Goal: Transaction & Acquisition: Purchase product/service

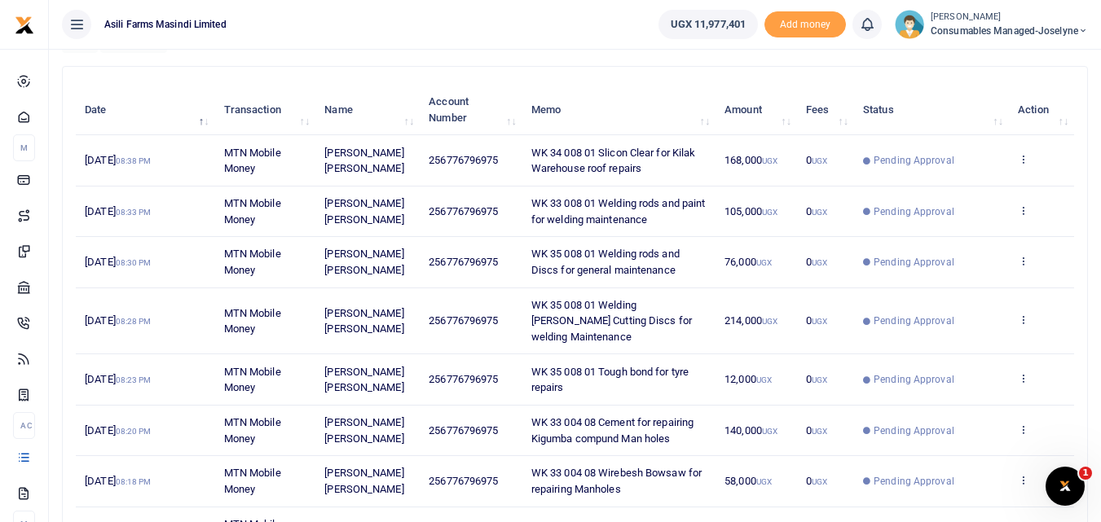
scroll to position [171, 0]
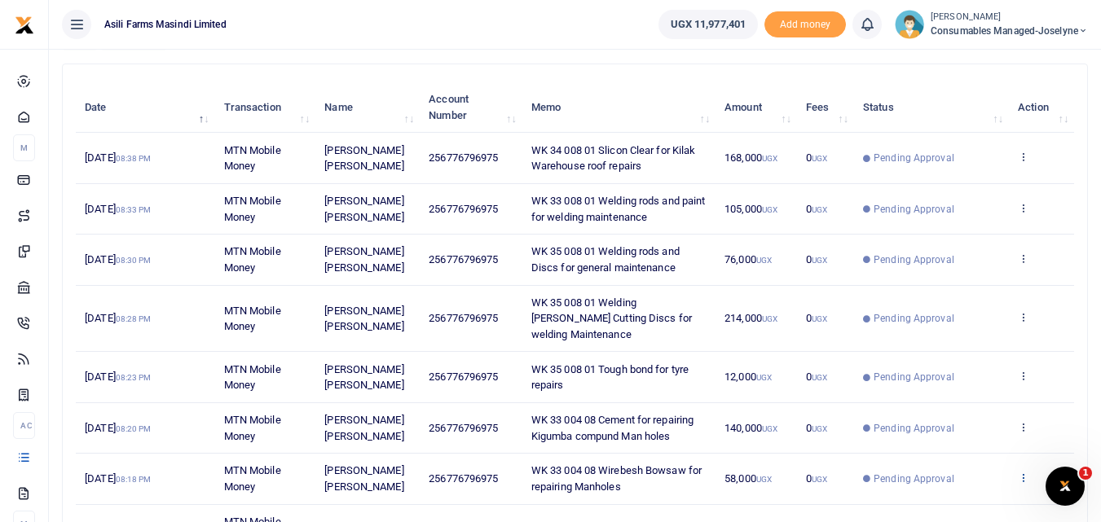
click at [1019, 472] on icon at bounding box center [1023, 477] width 11 height 11
click at [953, 421] on link "View details" at bounding box center [963, 432] width 129 height 23
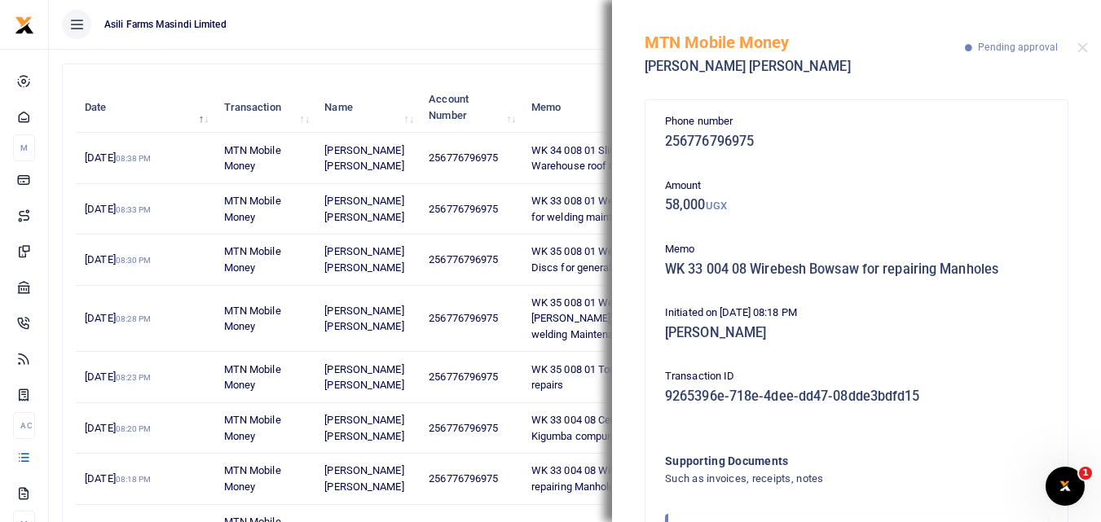
scroll to position [97, 0]
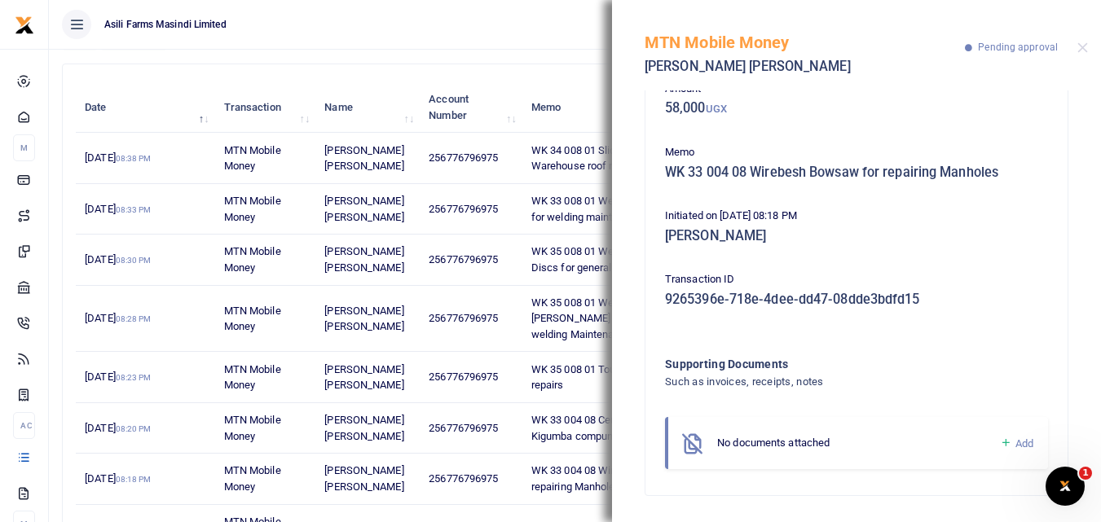
click at [1000, 444] on icon at bounding box center [1006, 443] width 12 height 15
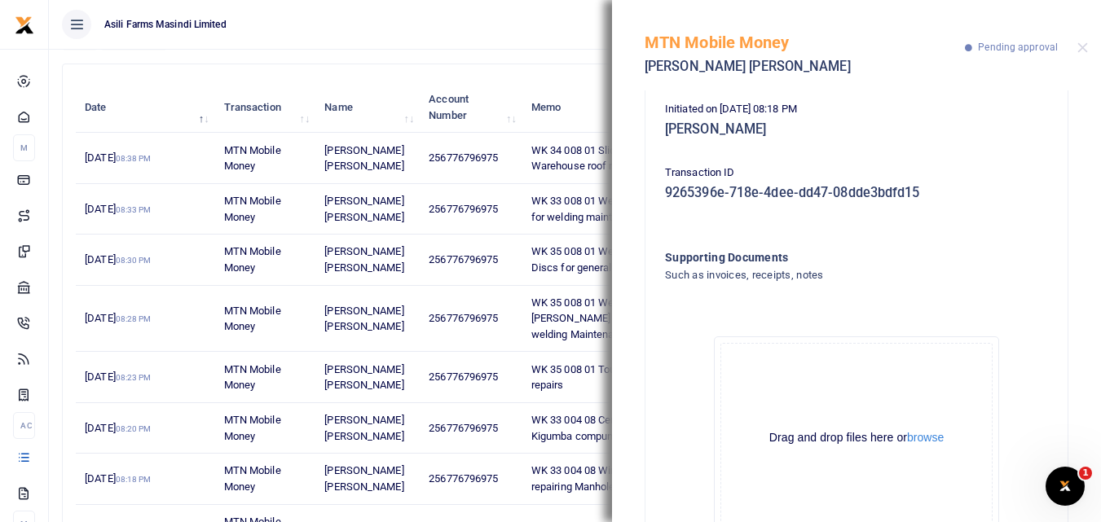
scroll to position [281, 0]
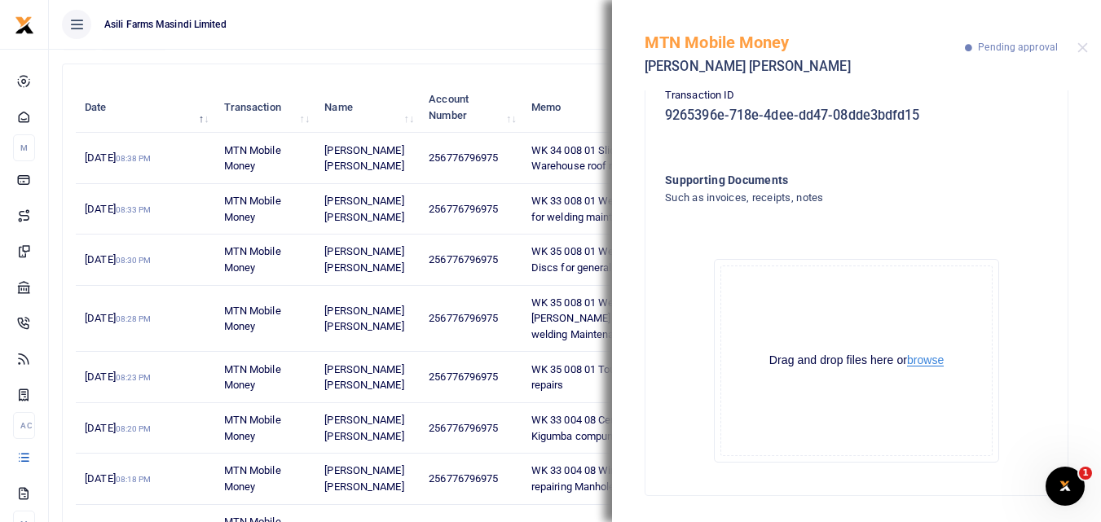
click at [914, 365] on button "browse" at bounding box center [925, 360] width 37 height 12
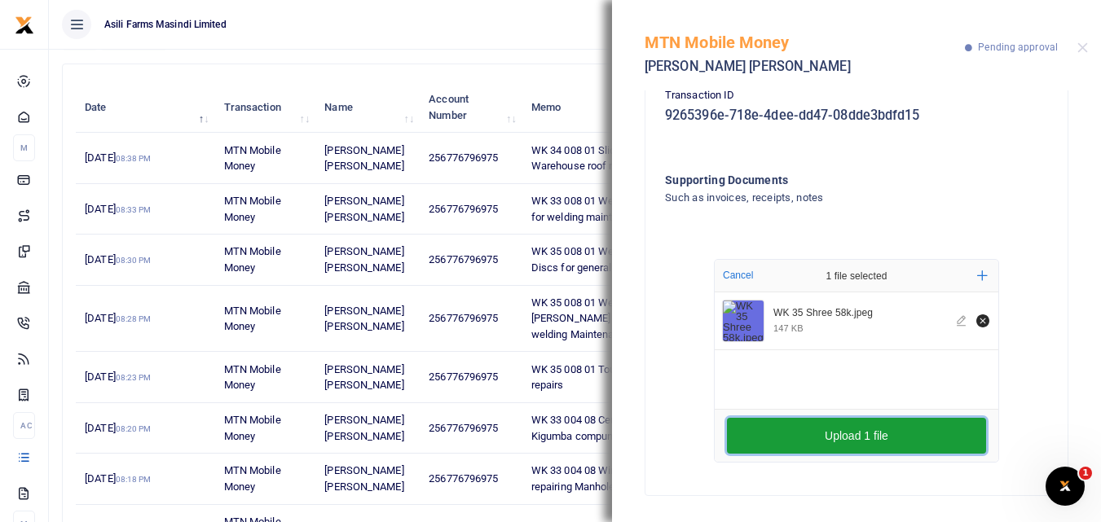
click at [850, 438] on button "Upload 1 file" at bounding box center [856, 436] width 259 height 36
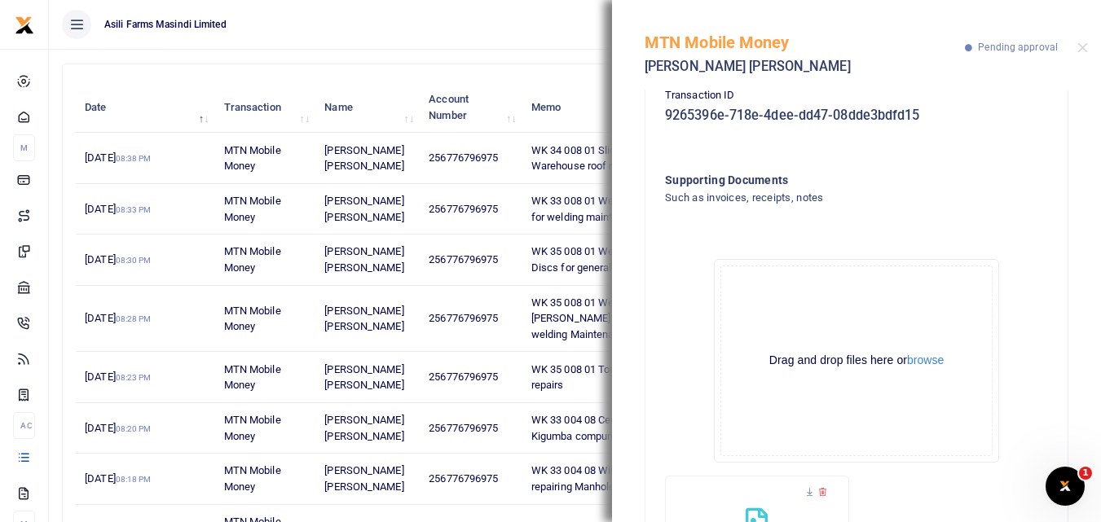
click at [1088, 51] on div "MTN Mobile Money Halai Nileshkumar Harji Pending approval" at bounding box center [856, 45] width 489 height 90
click at [1083, 48] on button "Close" at bounding box center [1082, 47] width 11 height 11
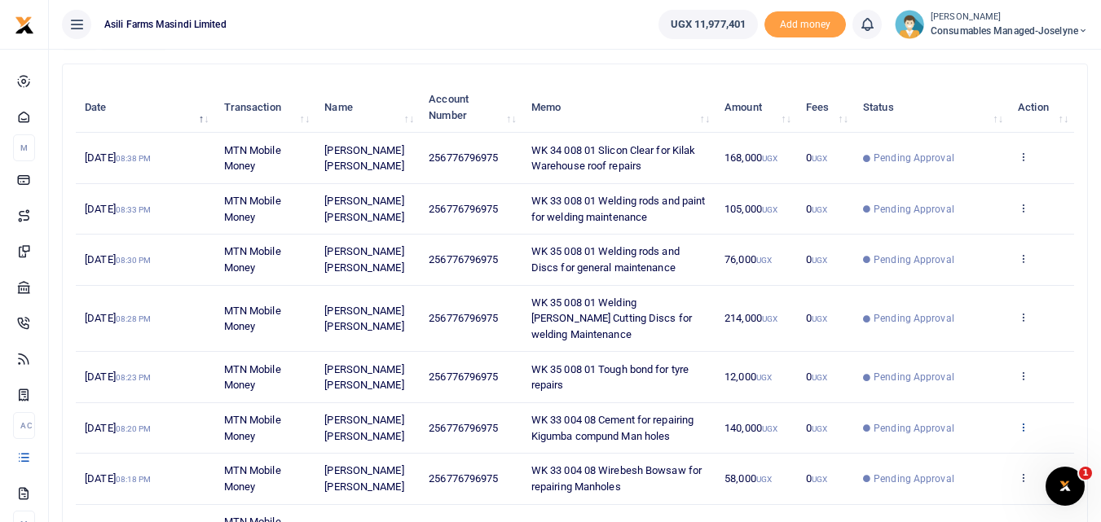
click at [1019, 421] on icon at bounding box center [1023, 426] width 11 height 11
click at [975, 434] on link "View details" at bounding box center [963, 438] width 129 height 23
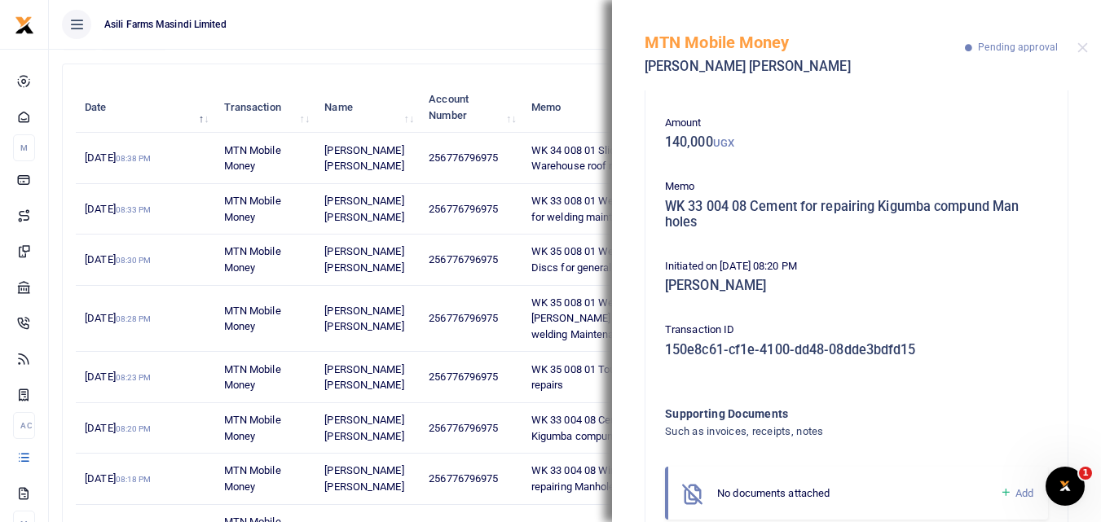
scroll to position [113, 0]
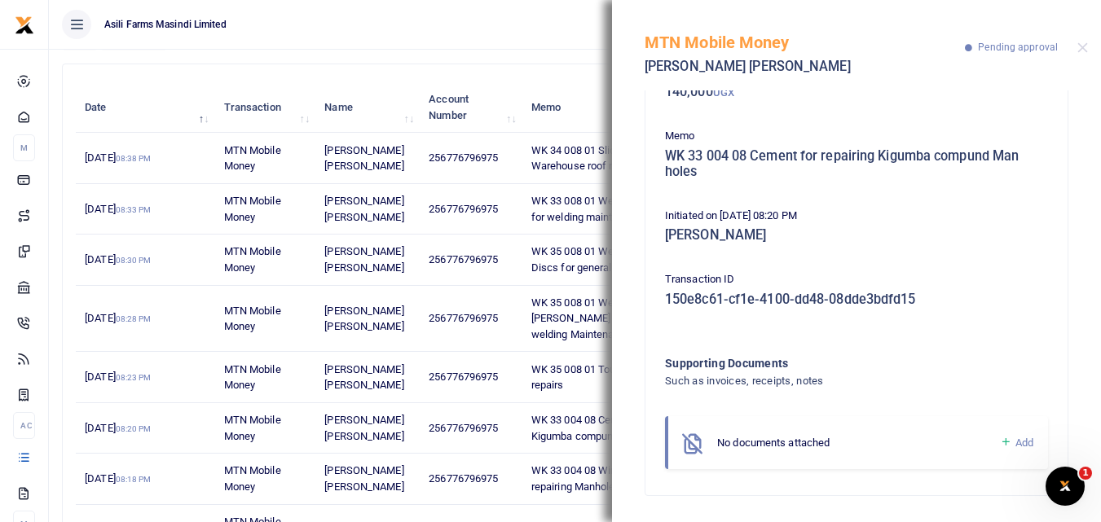
click at [1000, 438] on icon at bounding box center [1006, 442] width 12 height 15
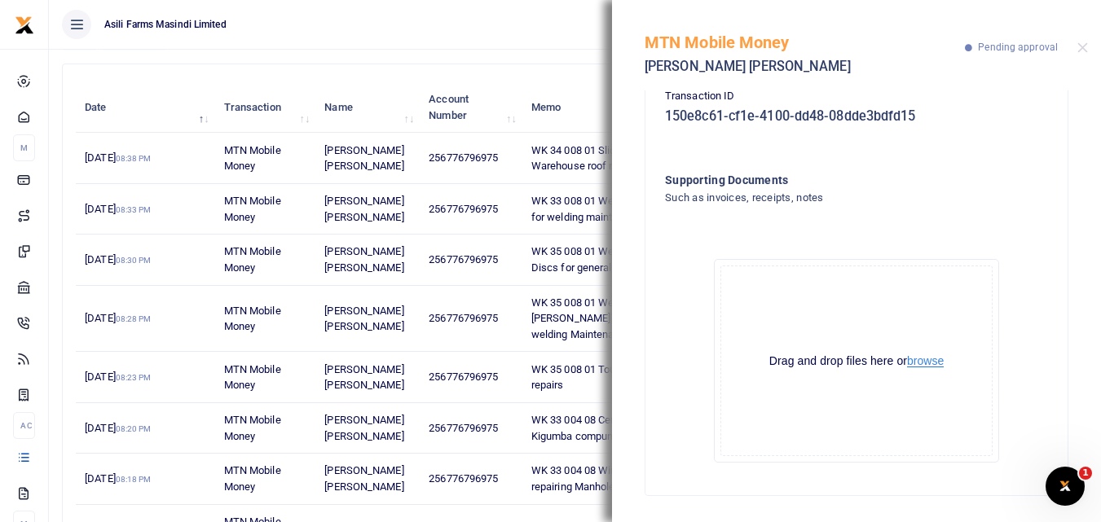
click at [931, 362] on button "browse" at bounding box center [925, 361] width 37 height 12
click at [907, 363] on button "browse" at bounding box center [925, 361] width 37 height 12
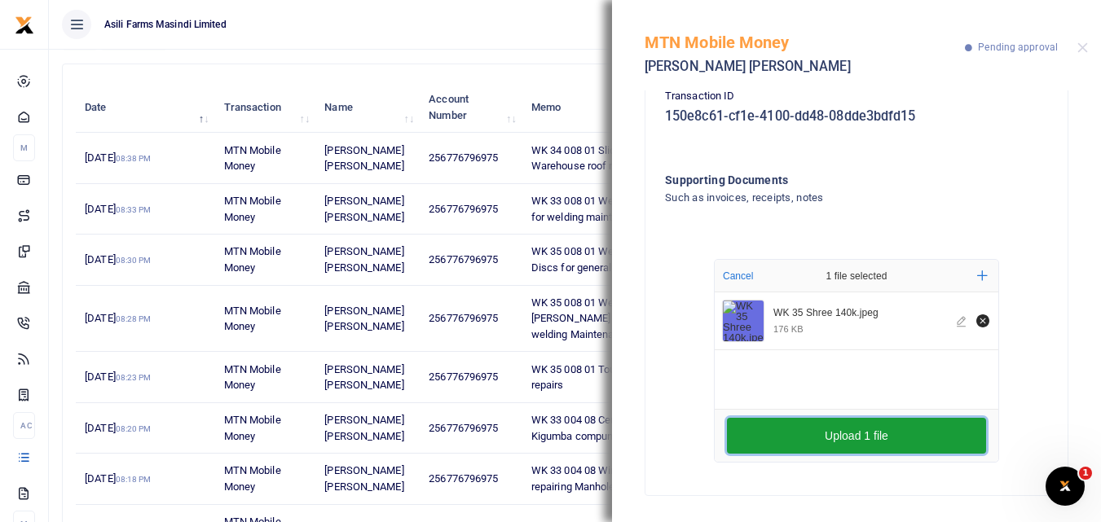
click at [793, 437] on button "Upload 1 file" at bounding box center [856, 436] width 259 height 36
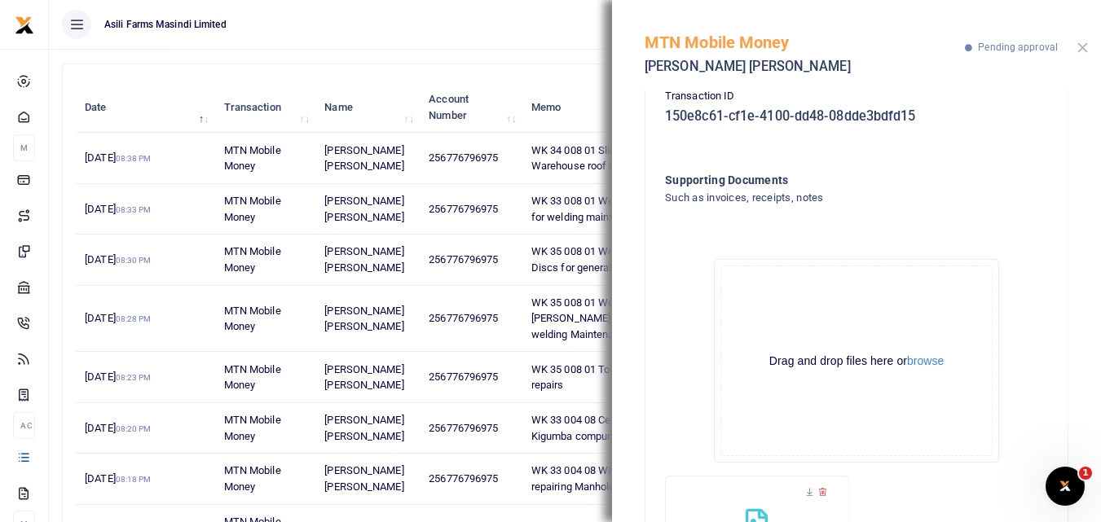
click at [1081, 46] on button "Close" at bounding box center [1082, 47] width 11 height 11
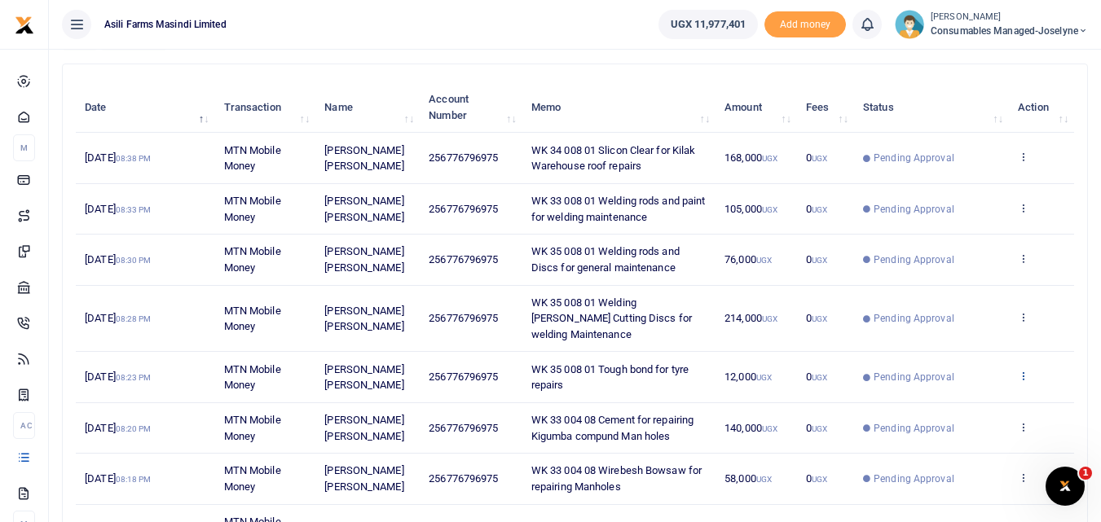
click at [1020, 370] on icon at bounding box center [1023, 375] width 11 height 11
click at [957, 385] on link "View details" at bounding box center [963, 387] width 129 height 23
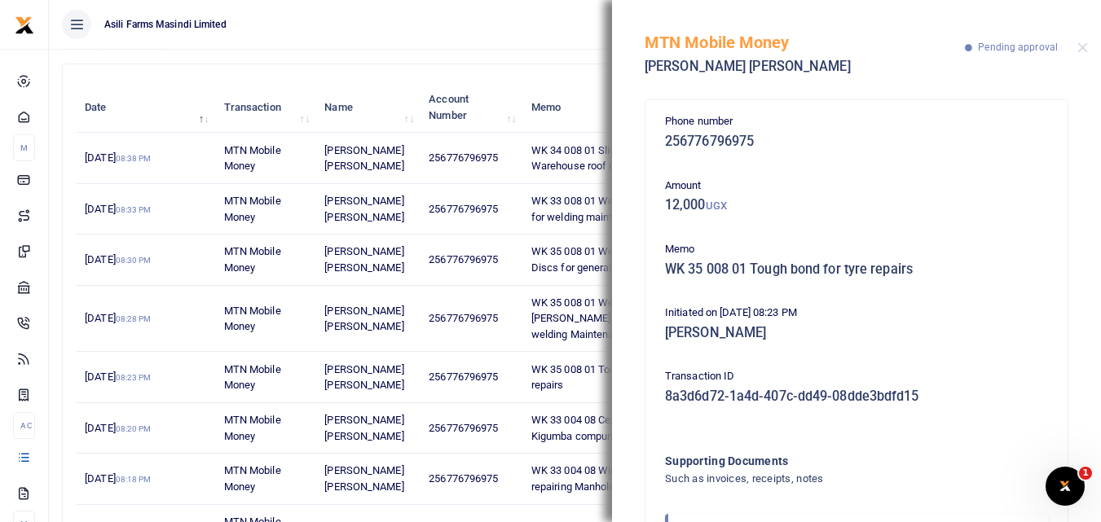
scroll to position [97, 0]
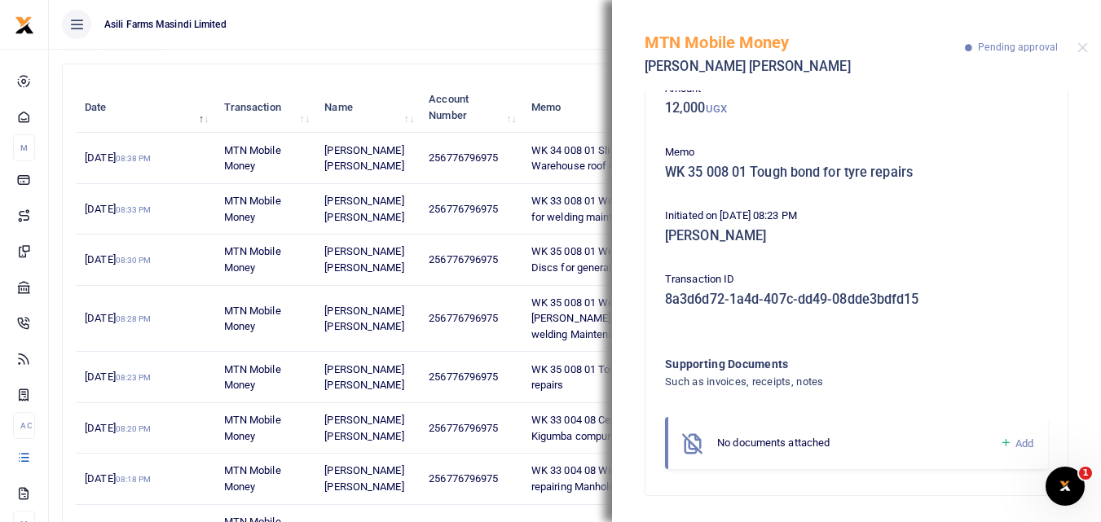
click at [1000, 447] on icon at bounding box center [1006, 443] width 12 height 15
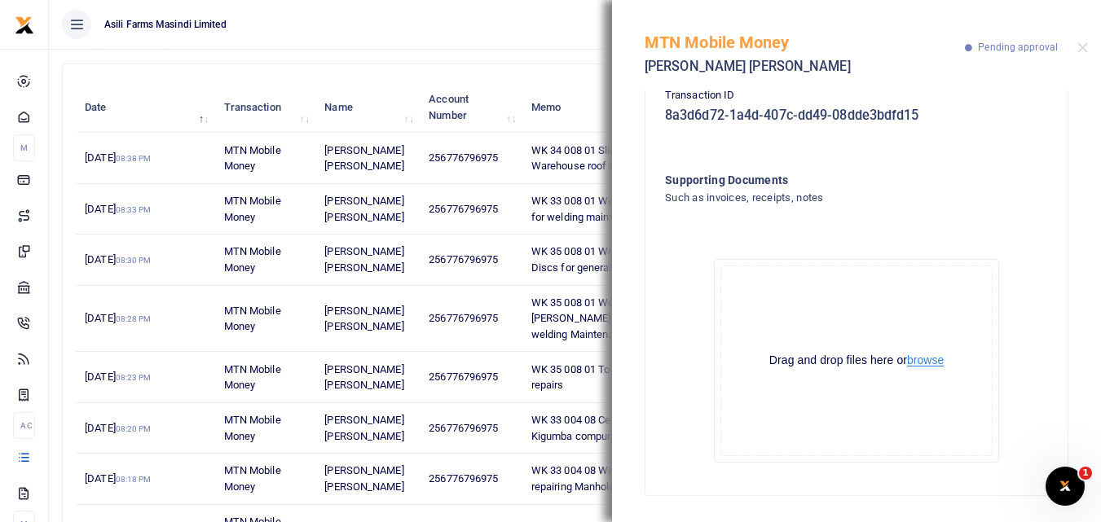
click at [934, 363] on button "browse" at bounding box center [925, 360] width 37 height 12
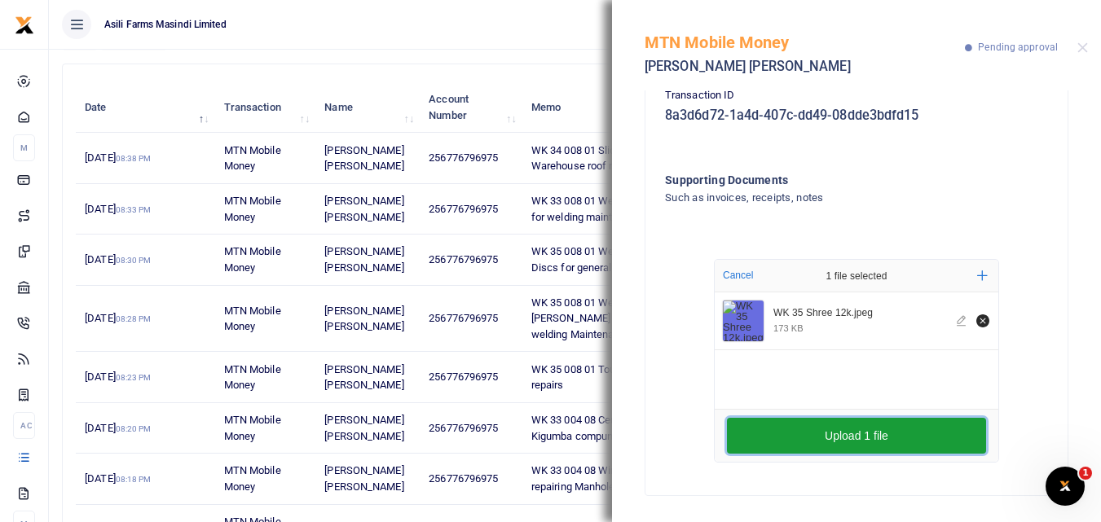
click at [807, 433] on button "Upload 1 file" at bounding box center [856, 436] width 259 height 36
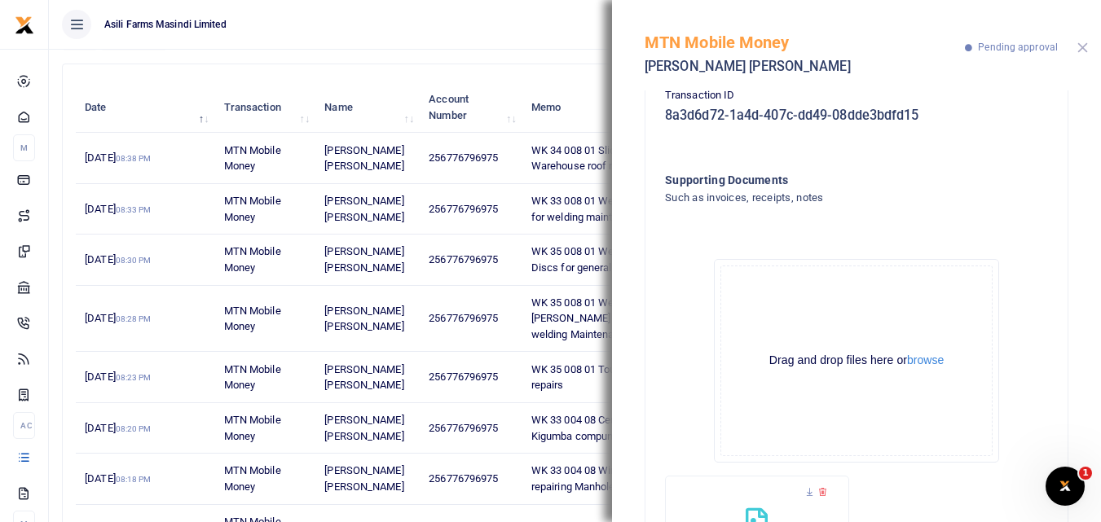
click at [1084, 46] on button "Close" at bounding box center [1082, 47] width 11 height 11
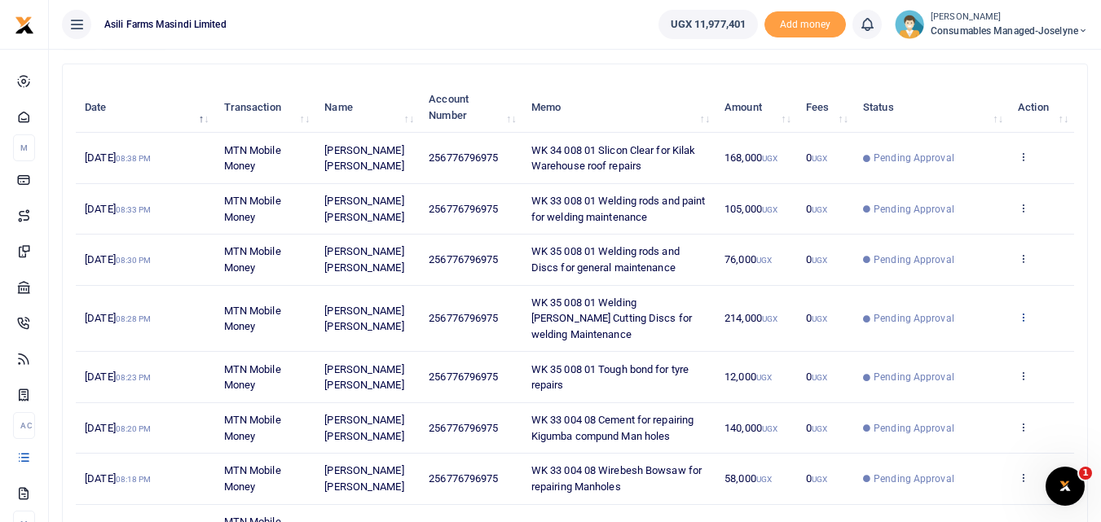
click at [1024, 314] on icon at bounding box center [1023, 316] width 11 height 11
click at [969, 338] on link "View details" at bounding box center [963, 336] width 129 height 23
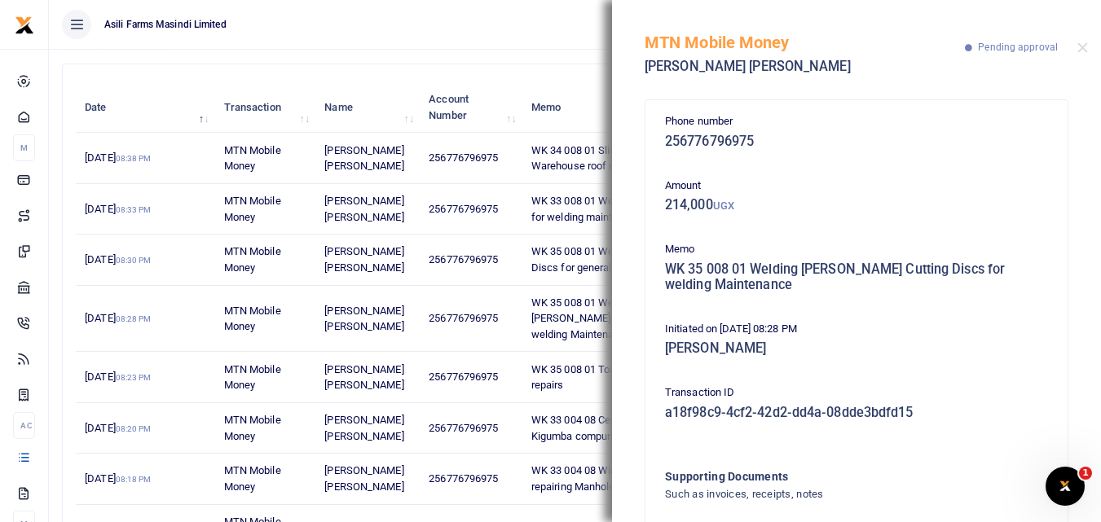
click at [1094, 197] on div "Phone number 256776796975 Amount 214,000 UGX Memo WK 35 008 01 Welding Roos Cut…" at bounding box center [856, 306] width 489 height 432
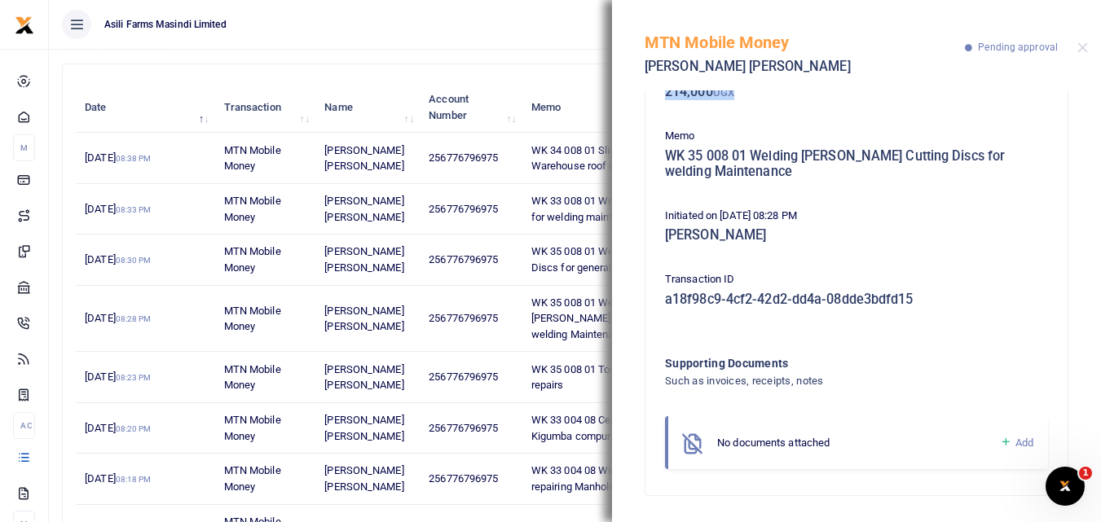
click at [1000, 441] on icon at bounding box center [1006, 442] width 12 height 15
drag, startPoint x: 1088, startPoint y: 222, endPoint x: 1026, endPoint y: 225, distance: 62.0
click at [1026, 225] on div "Phone number 256776796975 Amount 214,000 UGX Memo WK 35 008 01 Welding Roos Cut…" at bounding box center [856, 306] width 489 height 432
click at [1026, 225] on div "Initiated on 26th Aug 2025 08:28 PM Joeslyne Abesiga" at bounding box center [856, 230] width 396 height 44
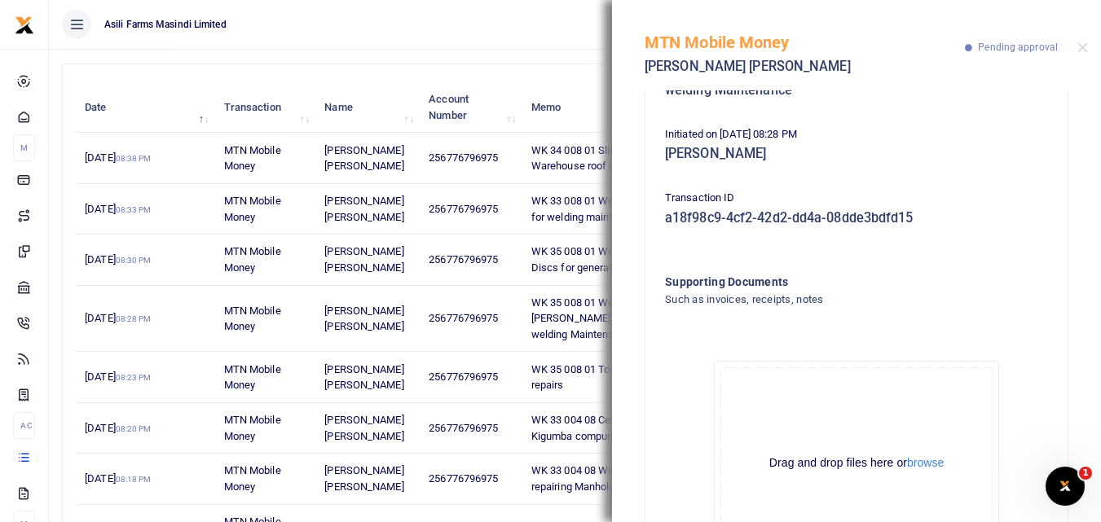
scroll to position [297, 0]
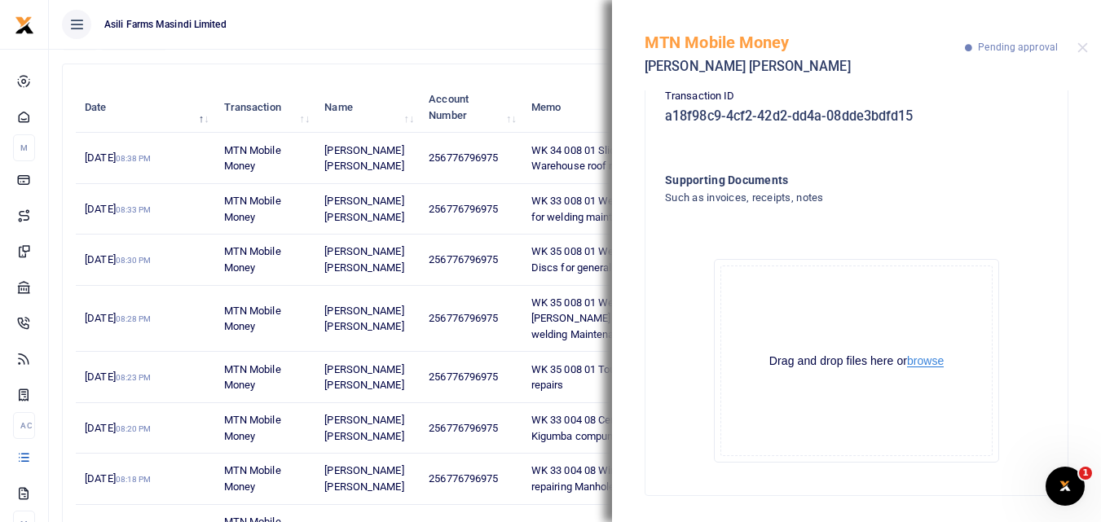
click at [913, 365] on button "browse" at bounding box center [925, 361] width 37 height 12
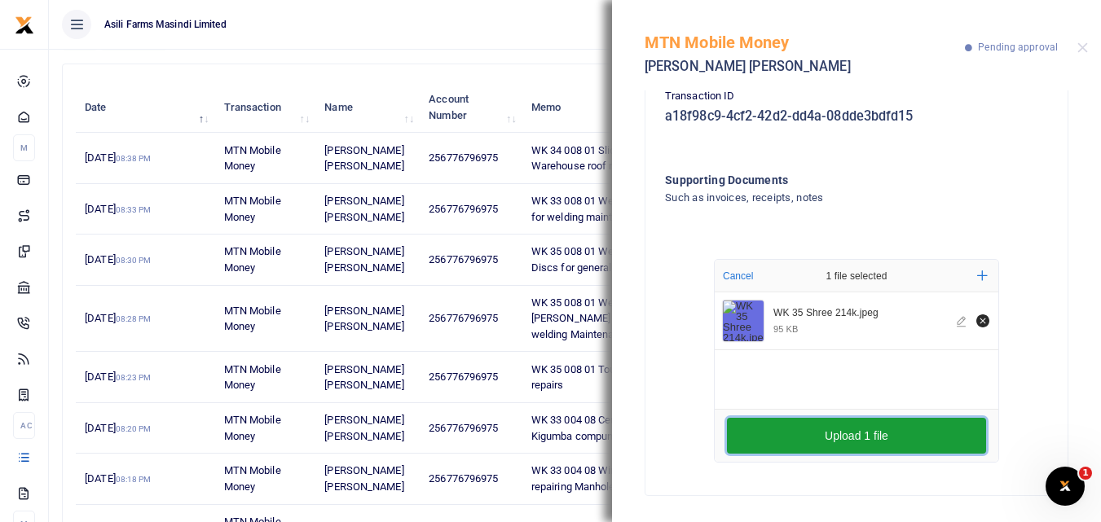
click at [753, 442] on button "Upload 1 file" at bounding box center [856, 436] width 259 height 36
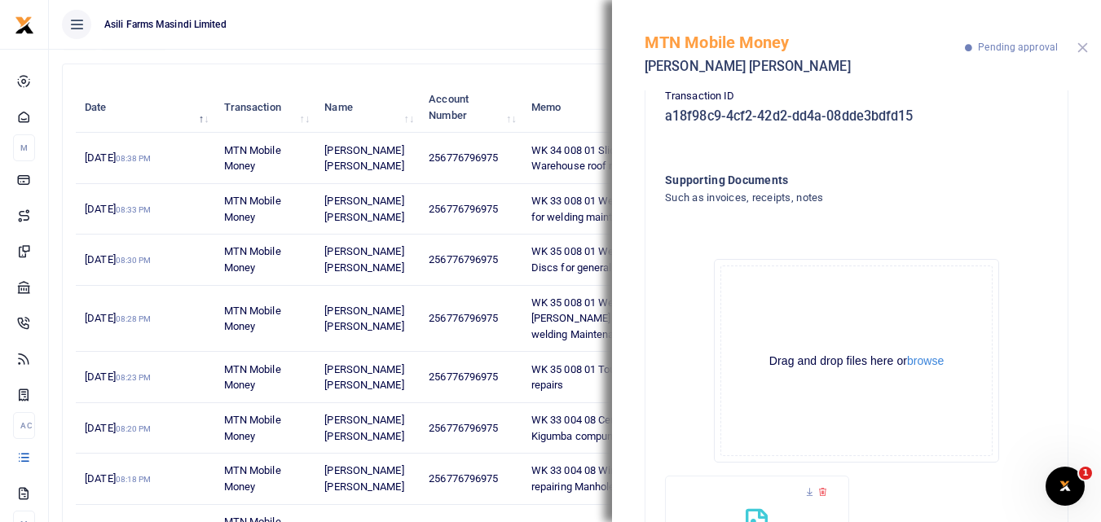
click at [1081, 45] on button "Close" at bounding box center [1082, 47] width 11 height 11
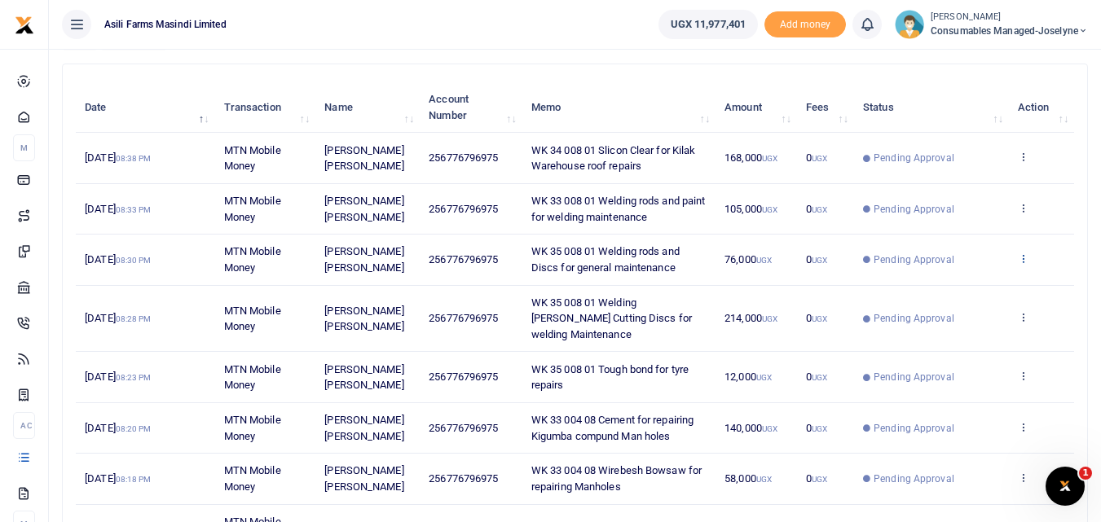
click at [1021, 258] on icon at bounding box center [1023, 258] width 11 height 11
click at [971, 282] on link "View details" at bounding box center [963, 286] width 129 height 23
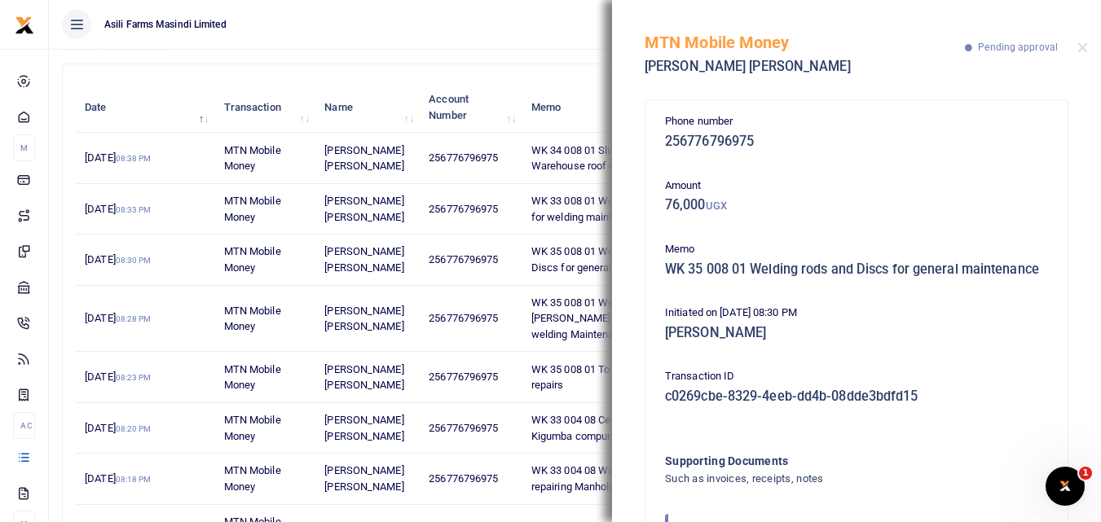
scroll to position [113, 0]
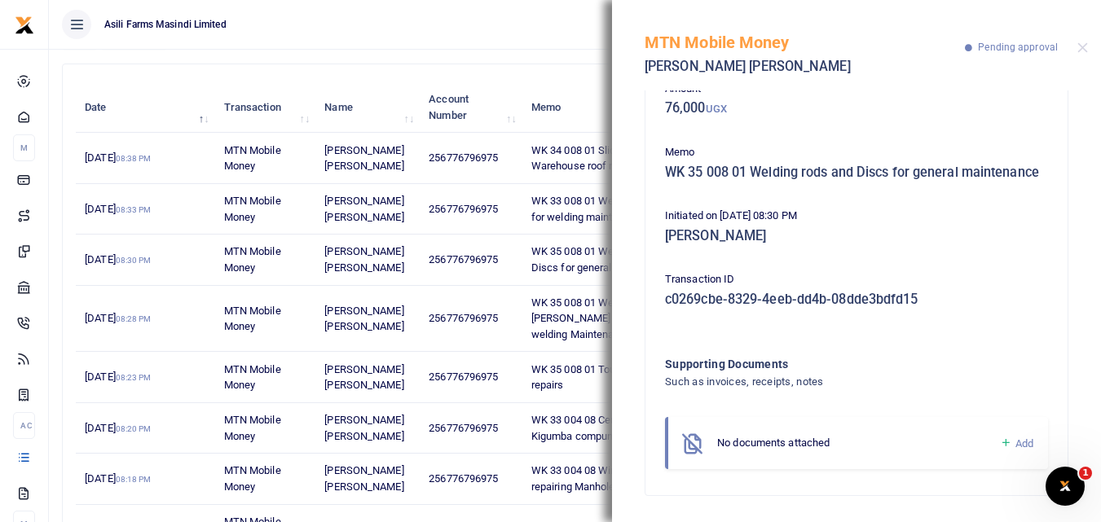
click at [1000, 442] on icon at bounding box center [1006, 443] width 12 height 15
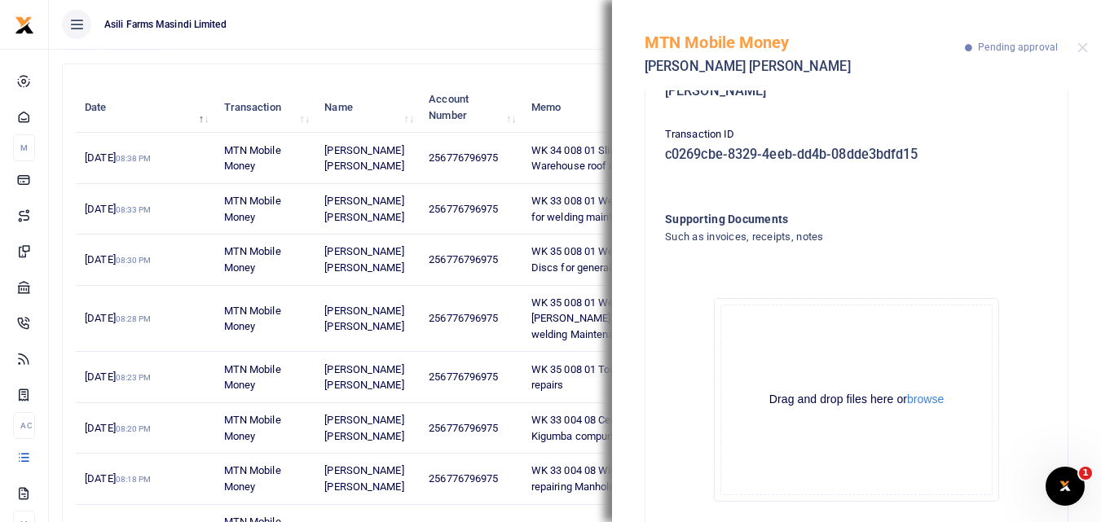
scroll to position [297, 0]
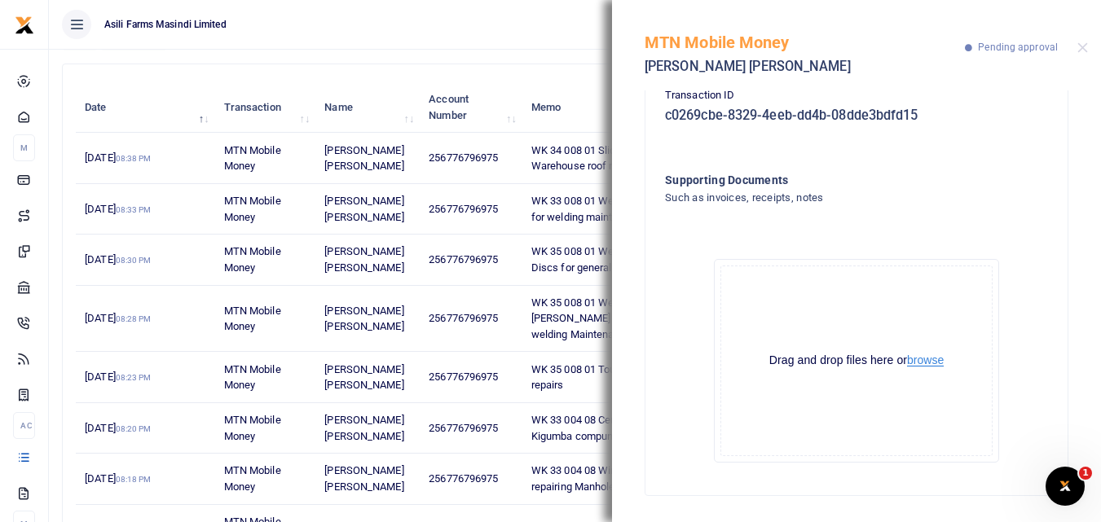
click at [929, 366] on button "browse" at bounding box center [925, 360] width 37 height 12
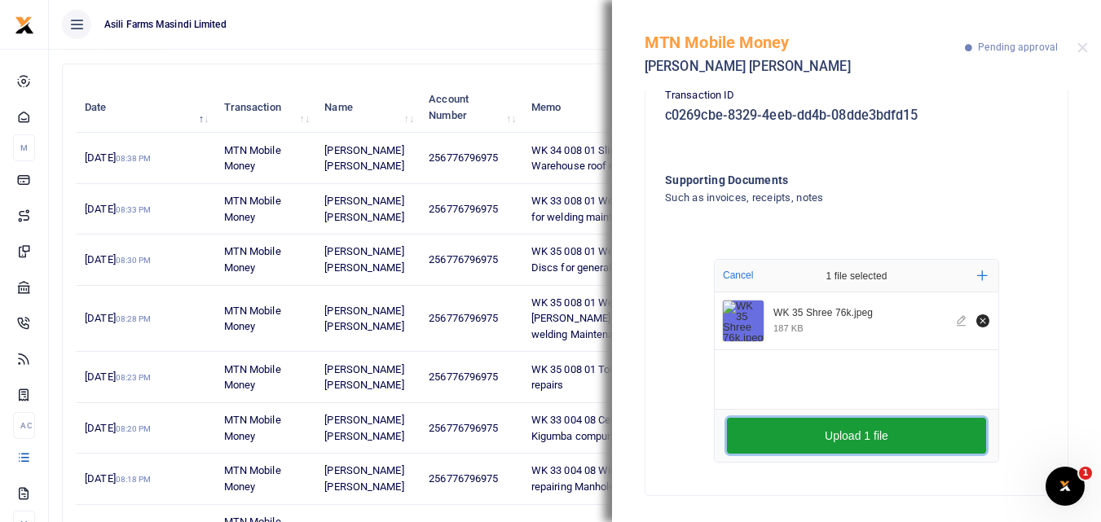
click at [781, 429] on button "Upload 1 file" at bounding box center [856, 436] width 259 height 36
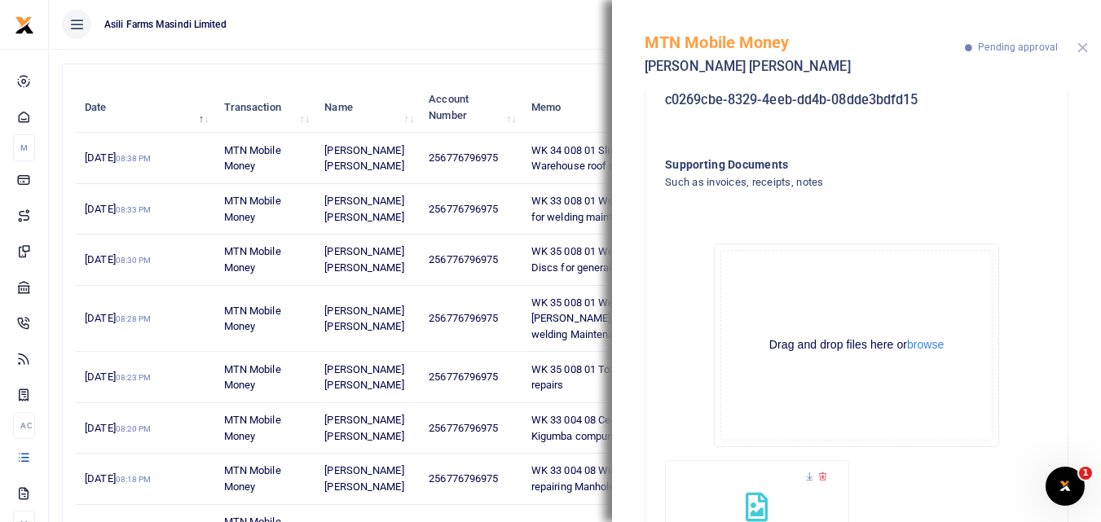
click at [1080, 51] on button "Close" at bounding box center [1082, 47] width 11 height 11
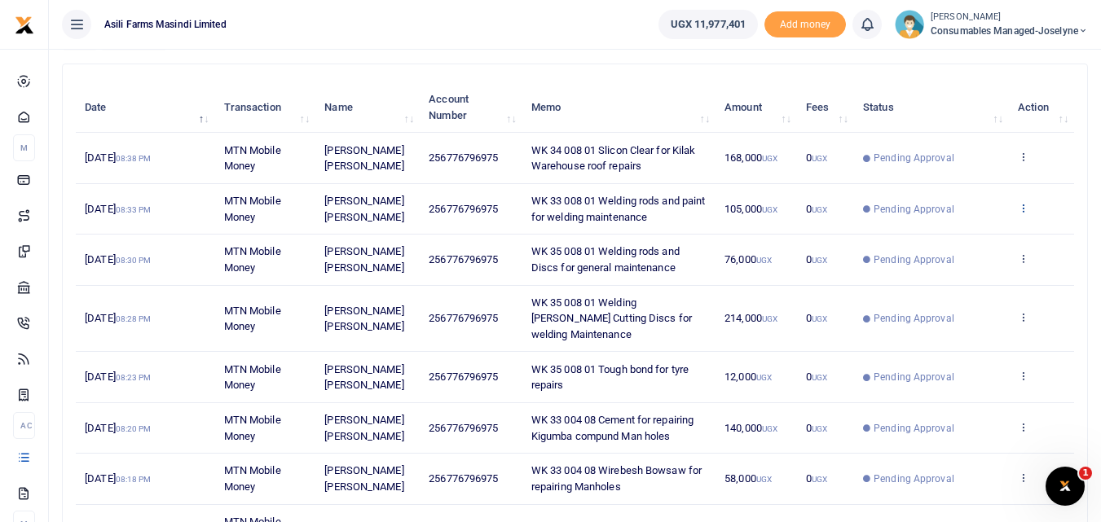
click at [1020, 212] on icon at bounding box center [1023, 207] width 11 height 11
click at [992, 232] on link "View details" at bounding box center [963, 235] width 129 height 23
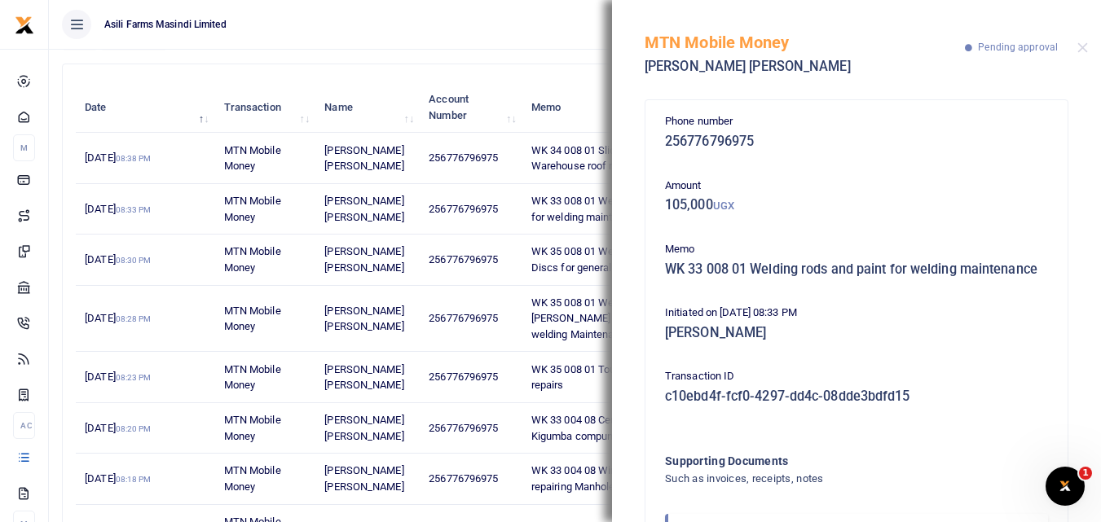
scroll to position [113, 0]
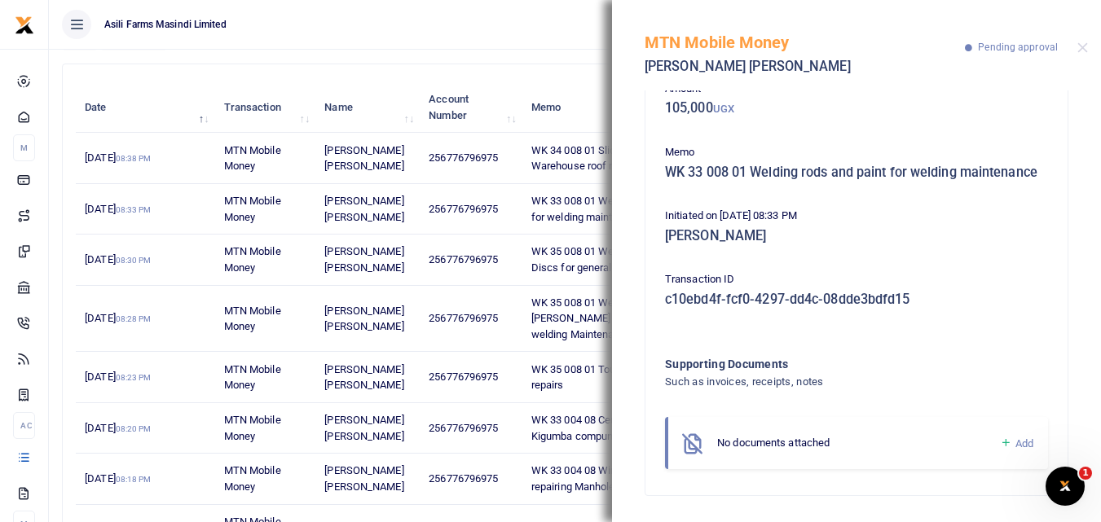
click at [1000, 445] on link "Add" at bounding box center [1016, 443] width 33 height 19
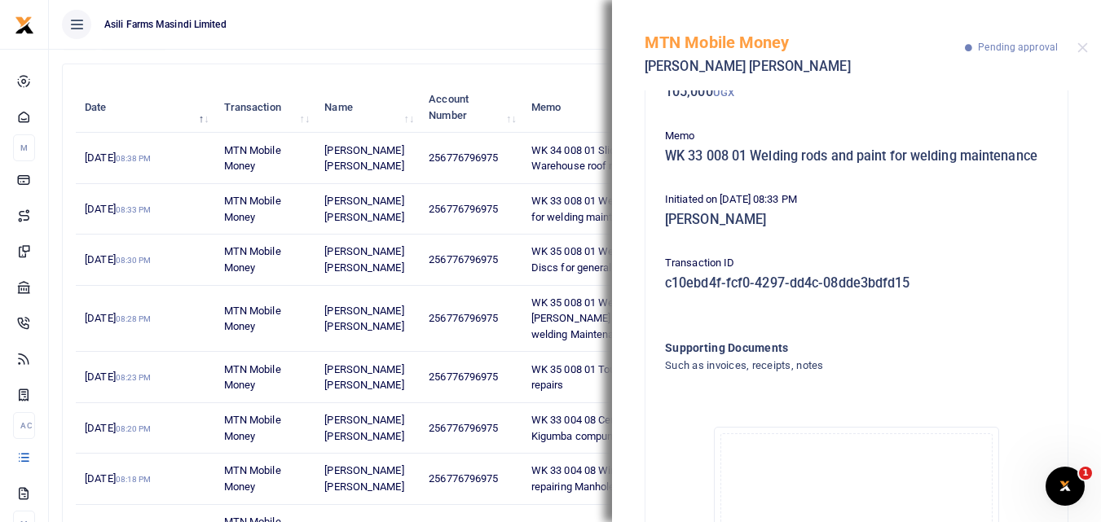
click at [1088, 218] on div "Phone number 256776796975 Amount 105,000 UGX Memo WK 33 008 01 Welding rods and…" at bounding box center [856, 306] width 489 height 432
drag, startPoint x: 1088, startPoint y: 218, endPoint x: 996, endPoint y: 235, distance: 93.7
click at [996, 235] on div "Phone number 256776796975 Amount 105,000 UGX Memo WK 33 008 01 Welding rods and…" at bounding box center [856, 306] width 489 height 432
click at [996, 228] on h5 "[PERSON_NAME]" at bounding box center [856, 220] width 383 height 16
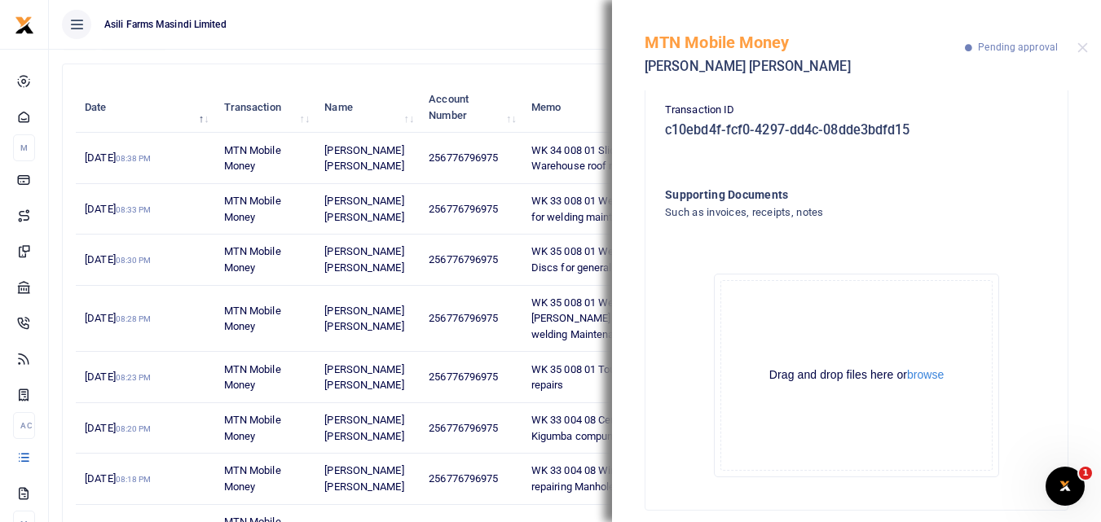
scroll to position [297, 0]
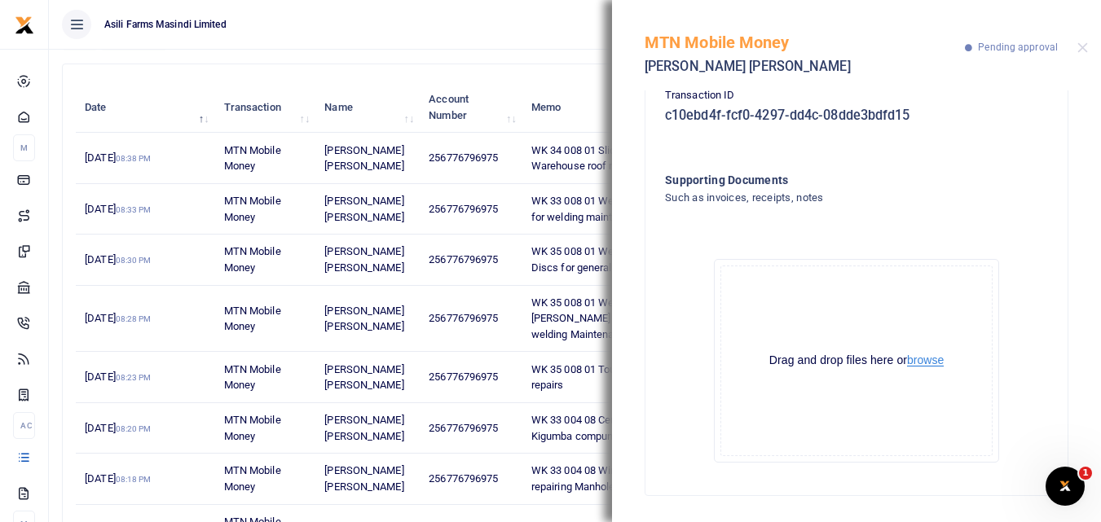
click at [915, 366] on button "browse" at bounding box center [925, 360] width 37 height 12
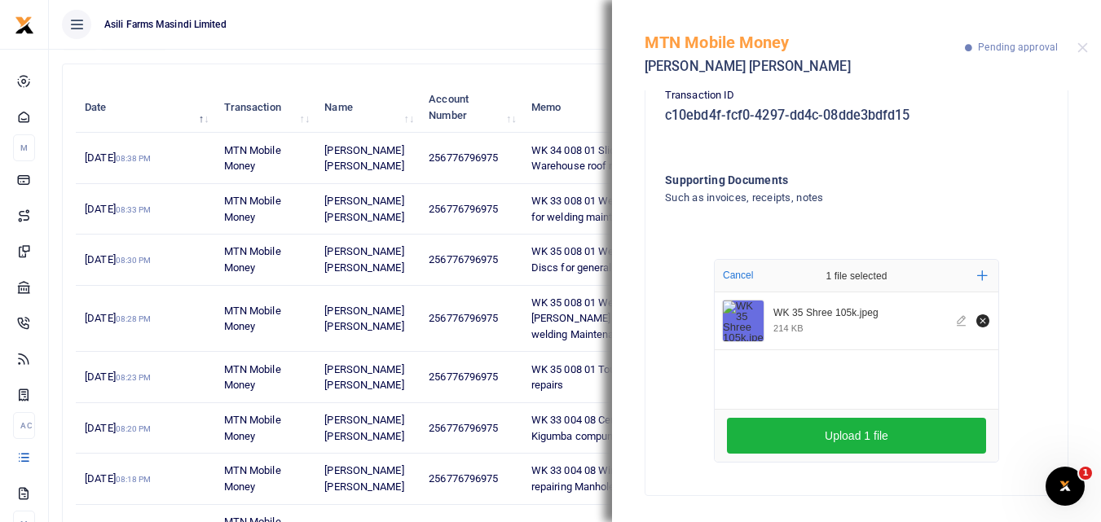
scroll to position [295, 0]
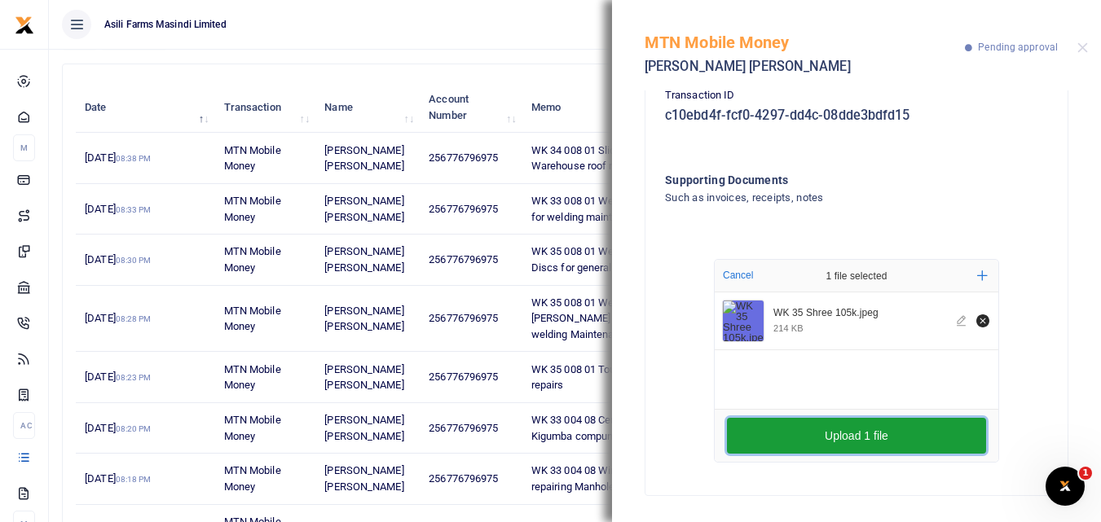
click at [856, 437] on button "Upload 1 file" at bounding box center [856, 436] width 259 height 36
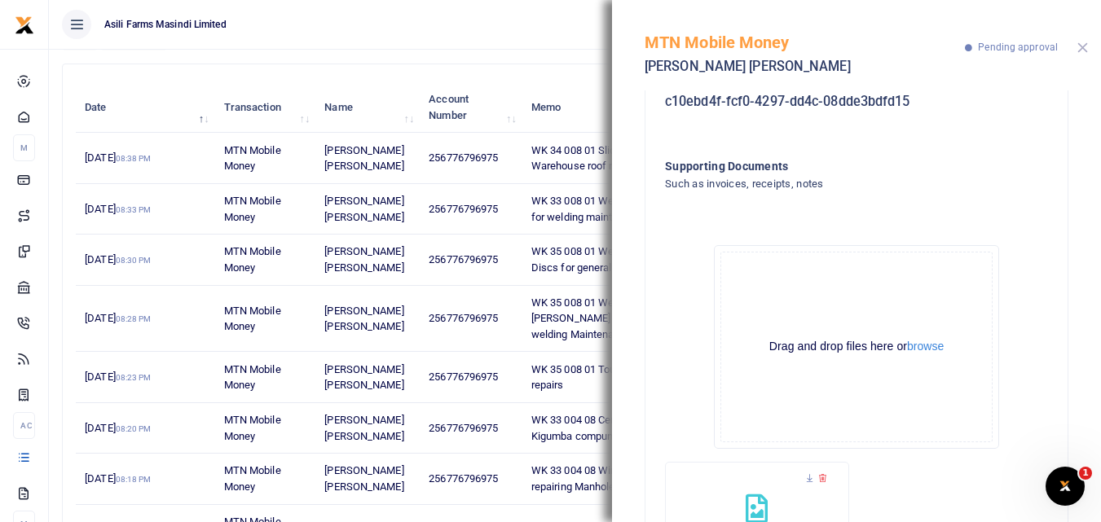
click at [1084, 44] on button "Close" at bounding box center [1082, 47] width 11 height 11
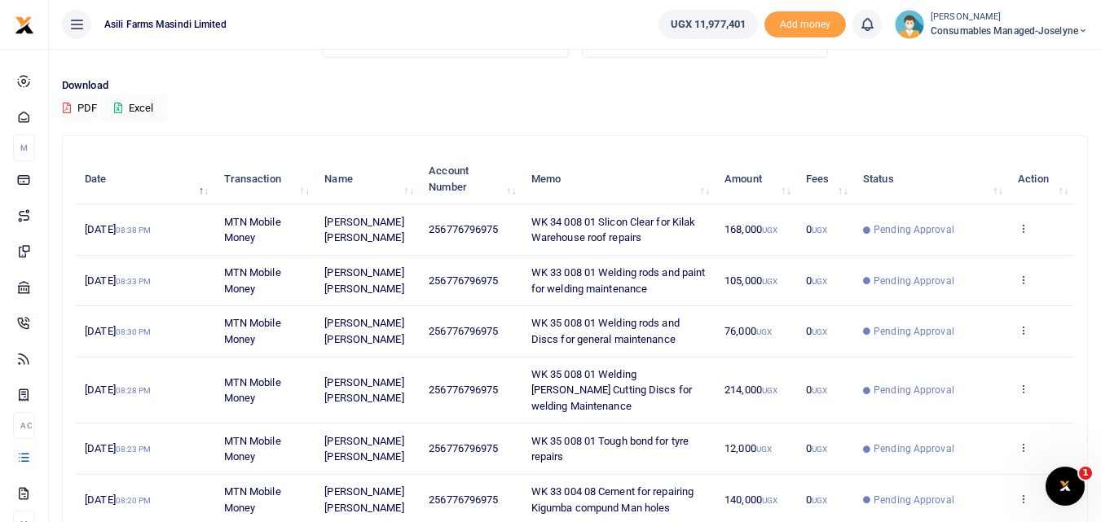
scroll to position [0, 0]
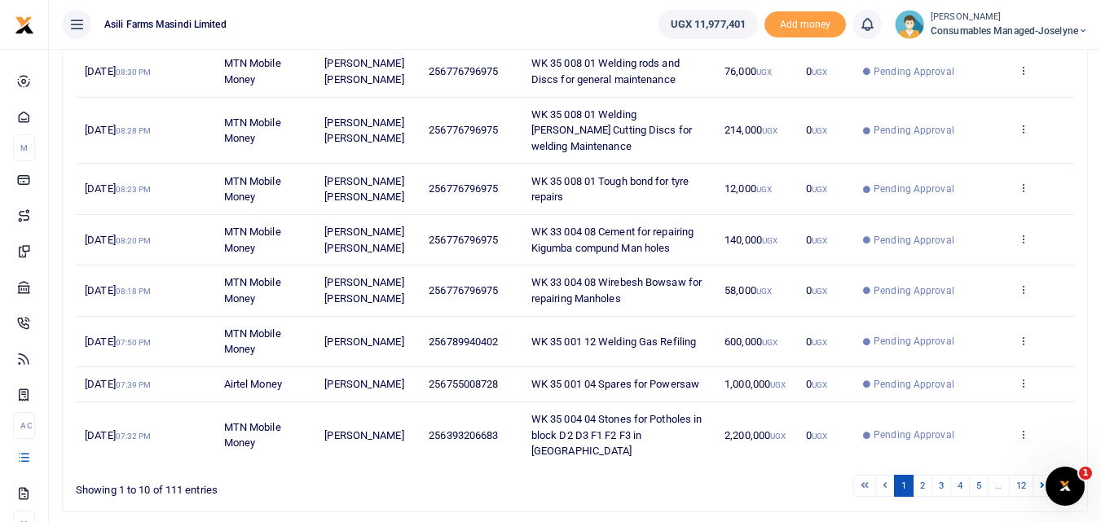
scroll to position [358, 0]
click at [920, 477] on link "2" at bounding box center [923, 488] width 20 height 22
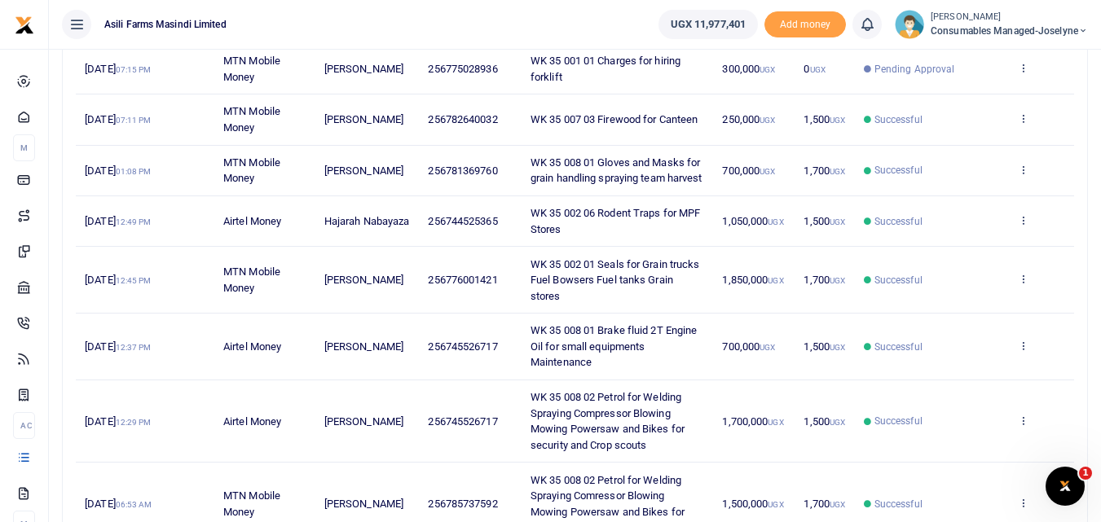
scroll to position [315, 0]
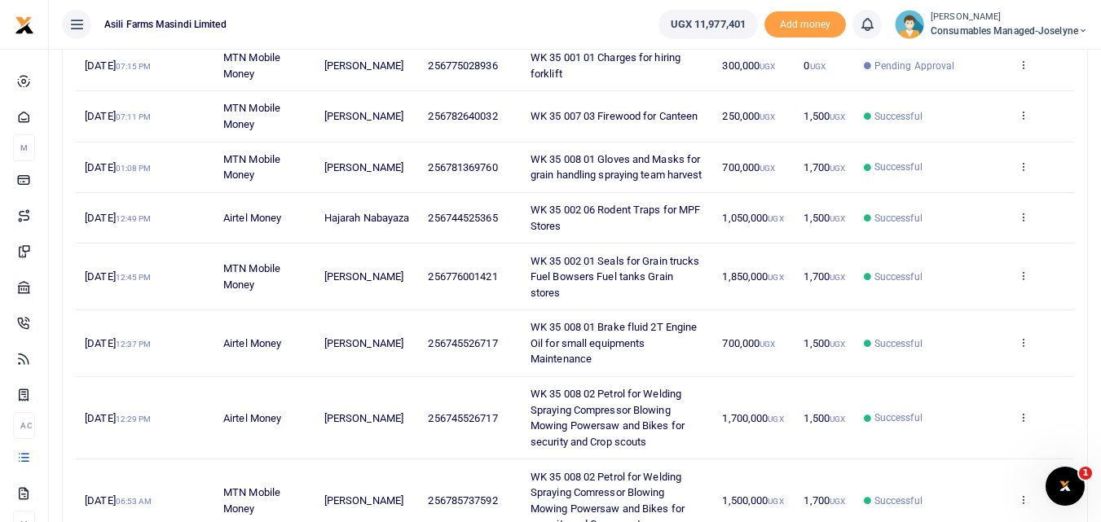
click at [1023, 423] on icon at bounding box center [1023, 417] width 11 height 11
click at [968, 457] on link "View details" at bounding box center [963, 460] width 129 height 23
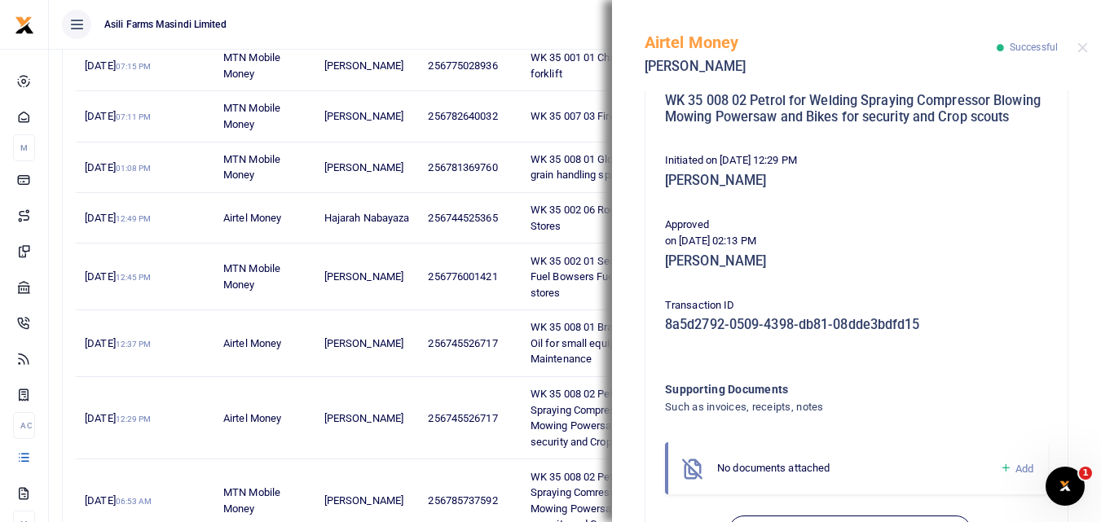
scroll to position [376, 0]
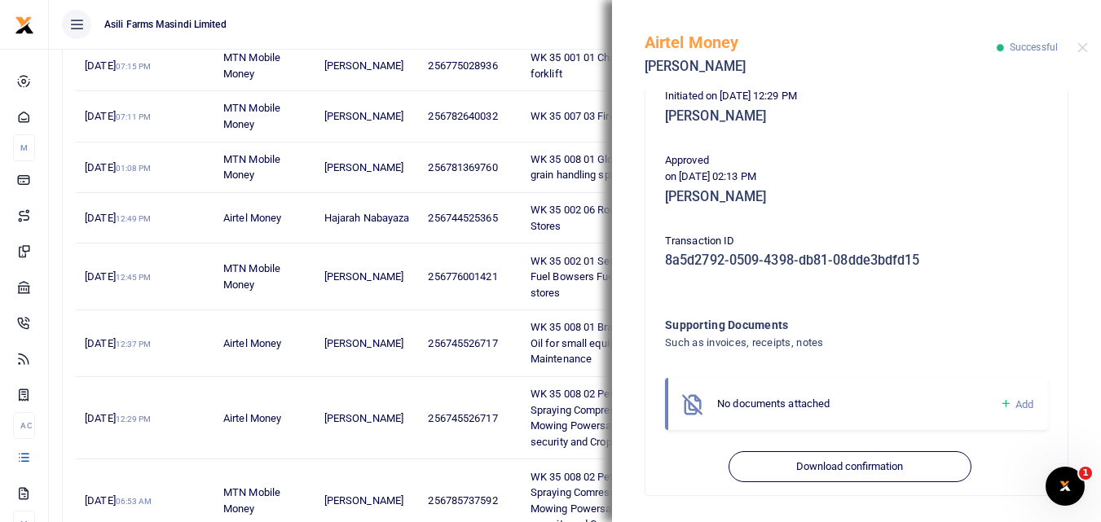
click at [1000, 404] on icon at bounding box center [1006, 404] width 12 height 15
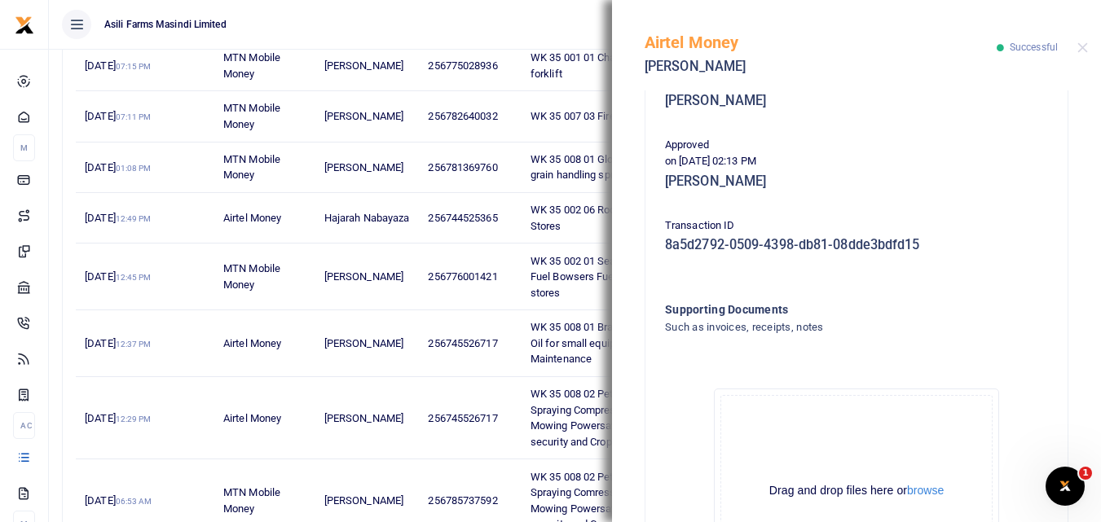
scroll to position [560, 0]
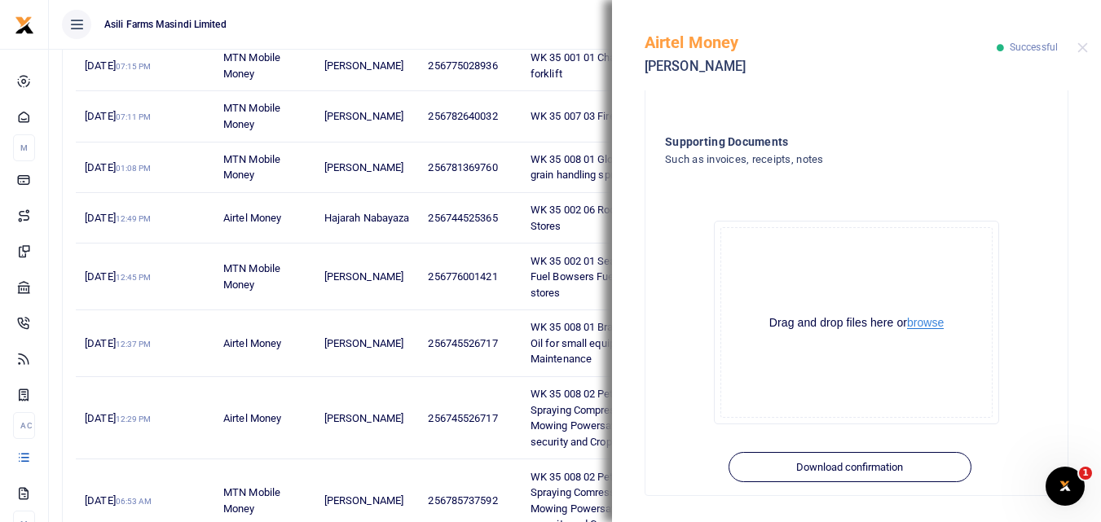
click at [925, 324] on button "browse" at bounding box center [925, 323] width 37 height 12
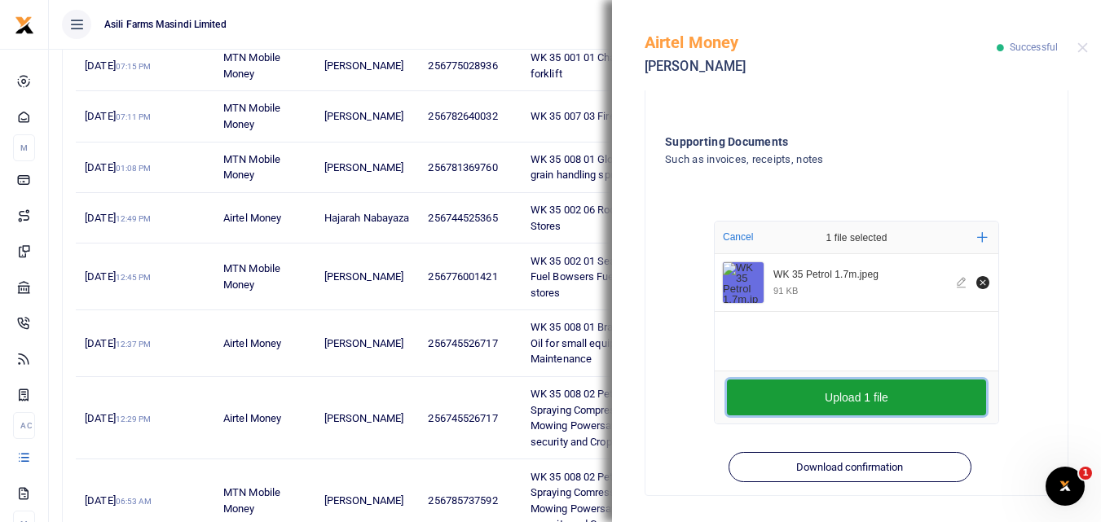
click at [803, 400] on button "Upload 1 file" at bounding box center [856, 398] width 259 height 36
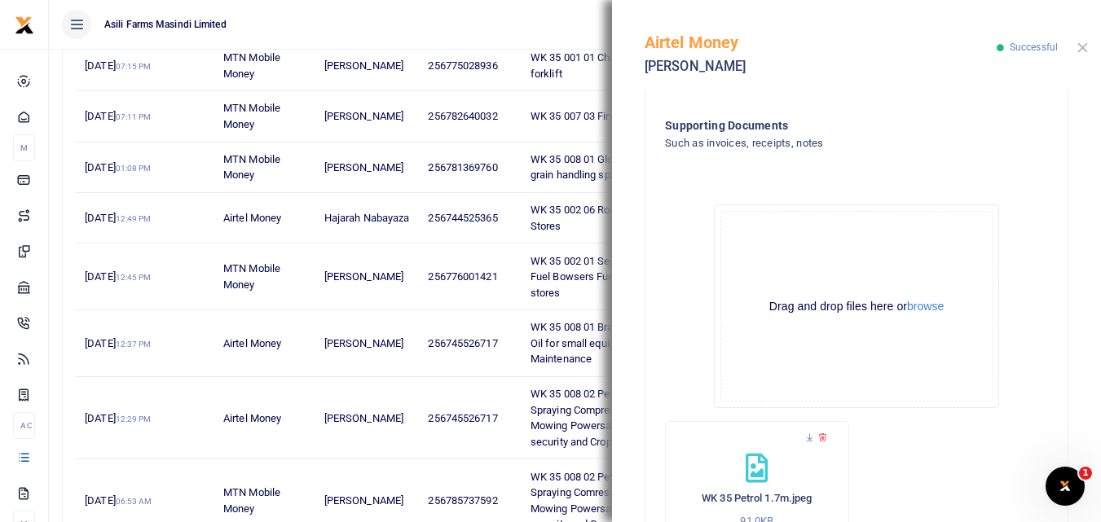
click at [1084, 50] on button "Close" at bounding box center [1082, 47] width 11 height 11
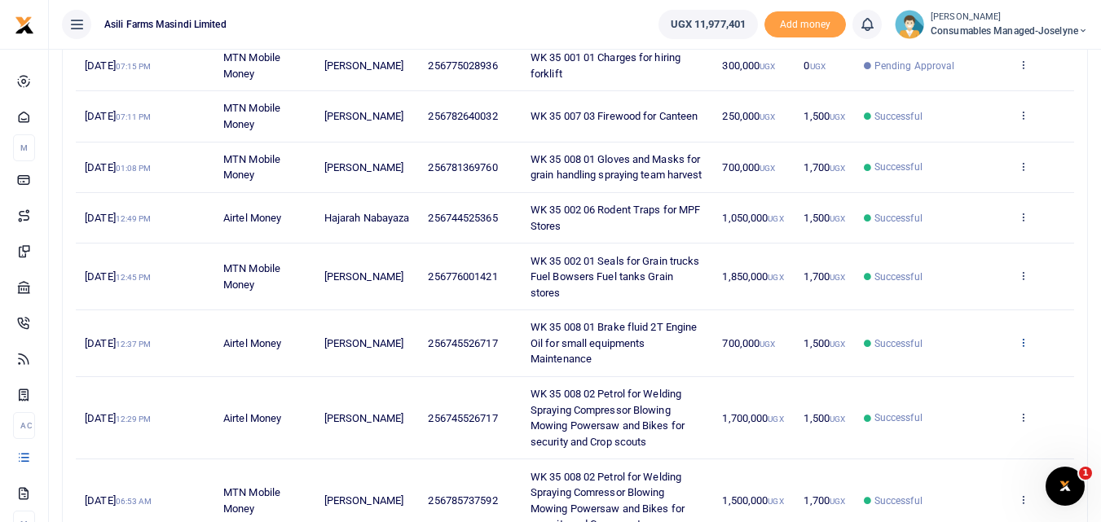
click at [1023, 348] on icon at bounding box center [1023, 342] width 11 height 11
click at [949, 387] on link "View details" at bounding box center [963, 385] width 129 height 23
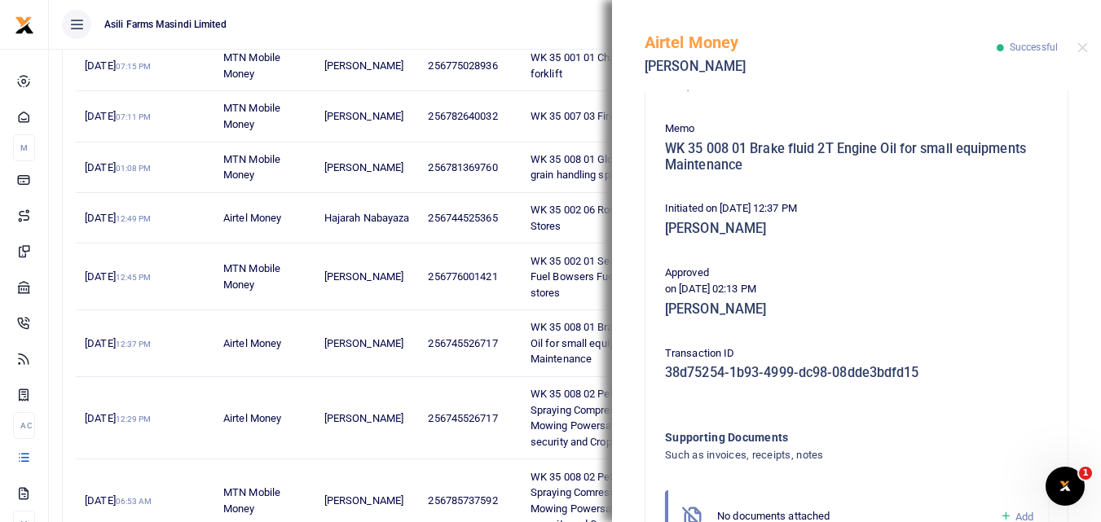
scroll to position [360, 0]
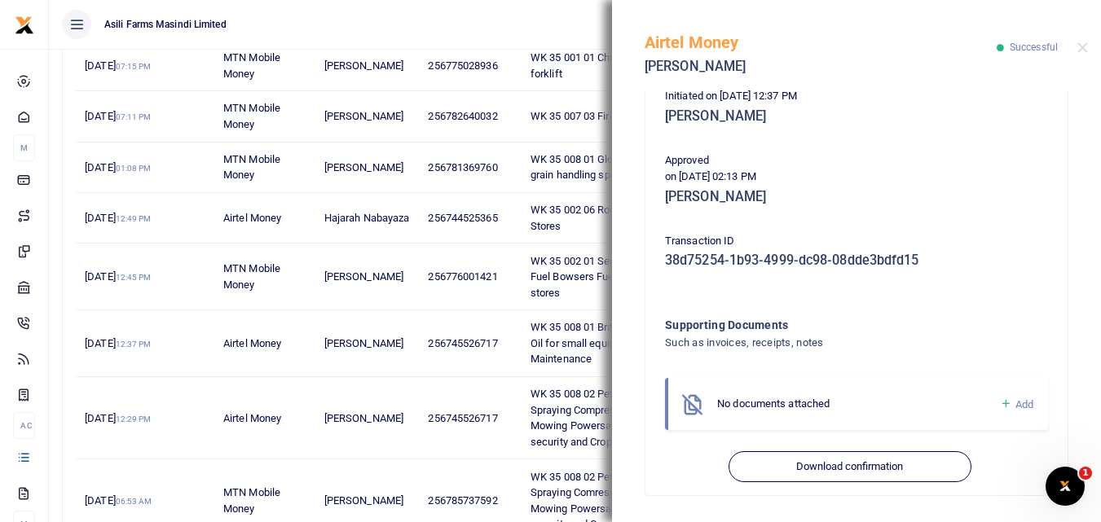
click at [1000, 407] on icon at bounding box center [1006, 404] width 12 height 15
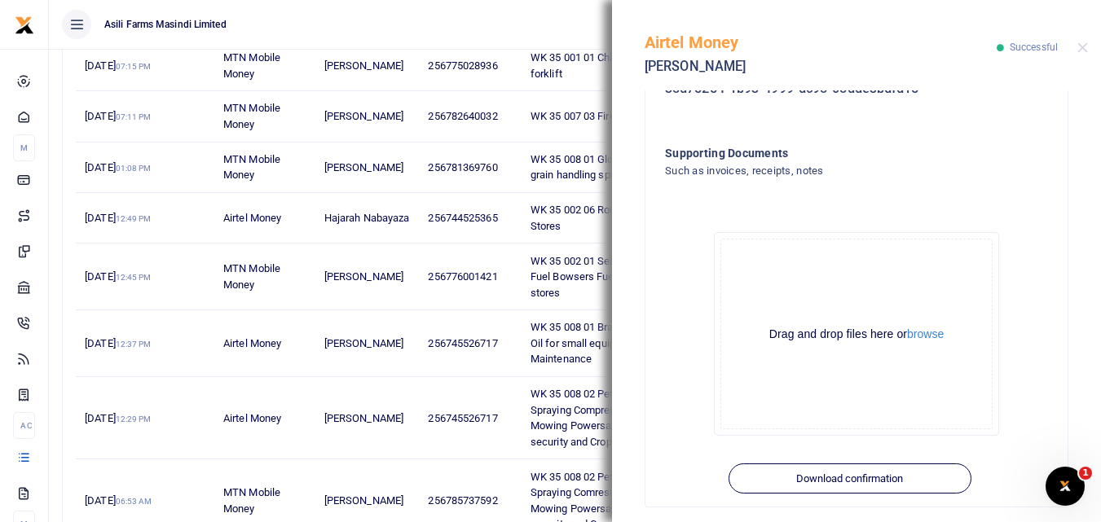
scroll to position [544, 0]
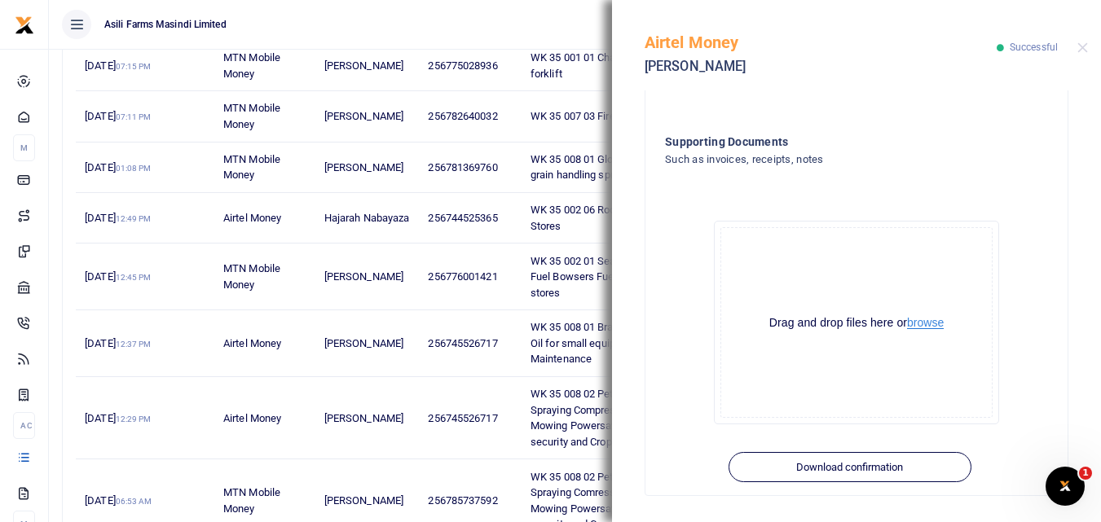
click at [926, 328] on button "browse" at bounding box center [925, 323] width 37 height 12
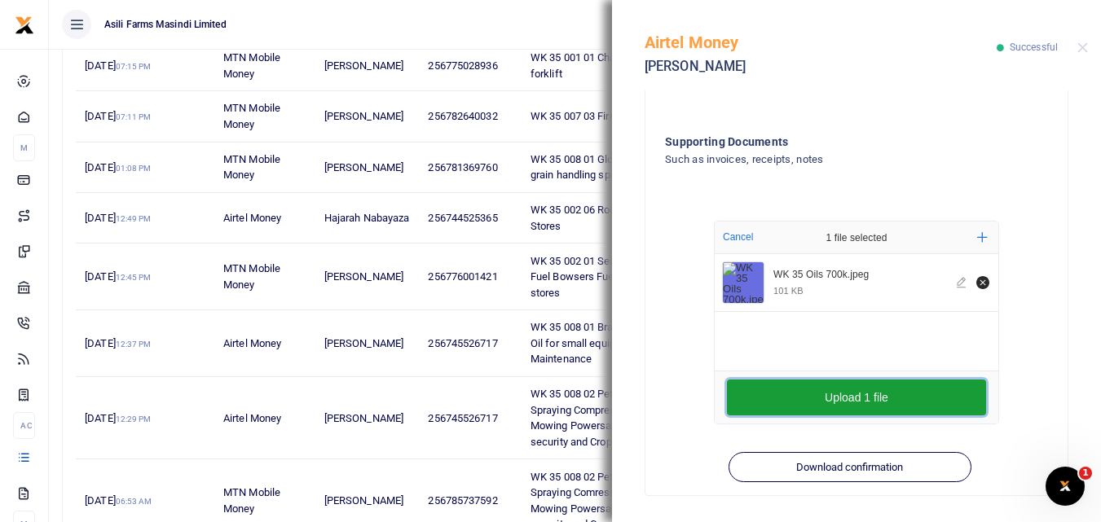
click at [764, 384] on button "Upload 1 file" at bounding box center [856, 398] width 259 height 36
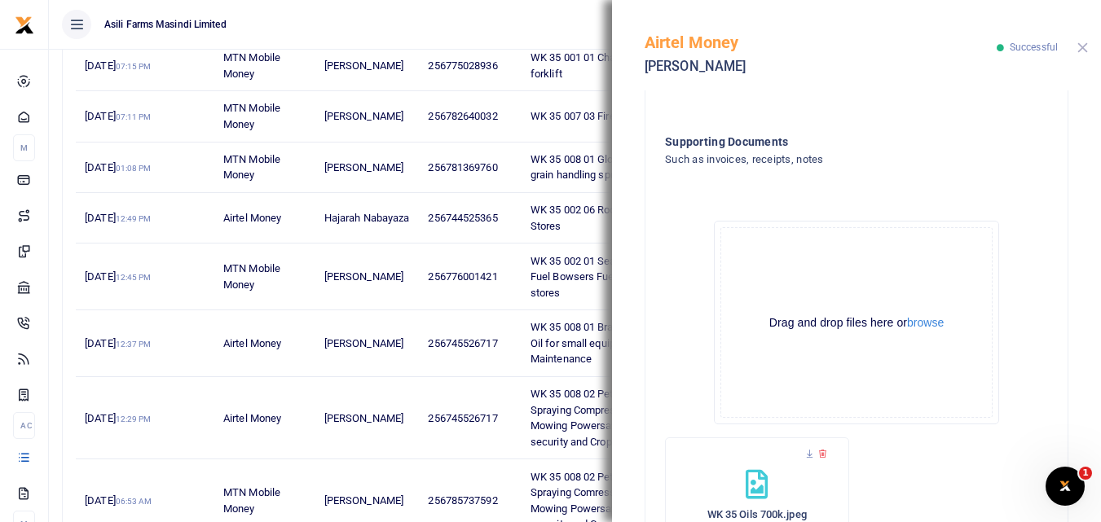
click at [1082, 51] on button "Close" at bounding box center [1082, 47] width 11 height 11
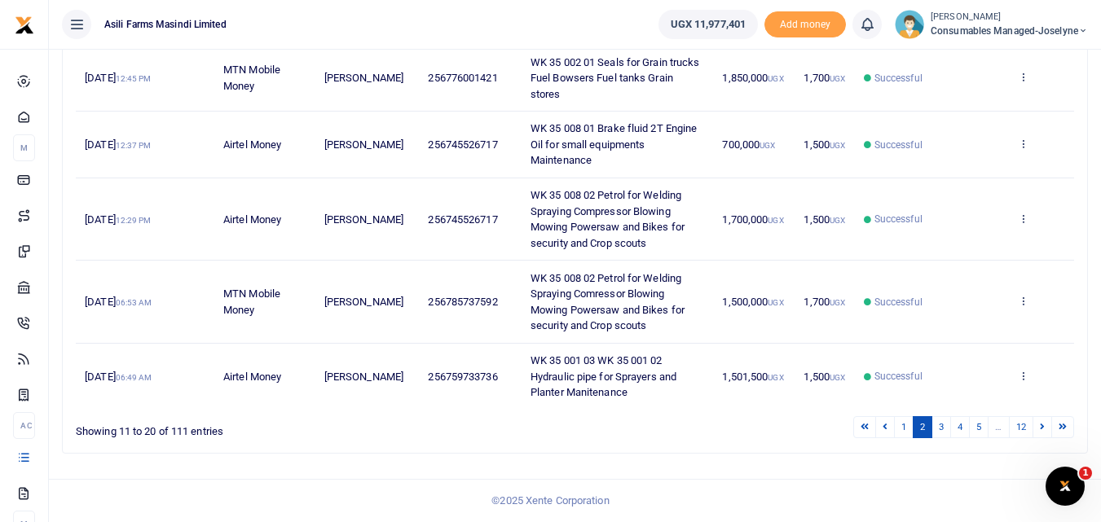
scroll to position [529, 0]
click at [936, 432] on link "3" at bounding box center [941, 427] width 20 height 22
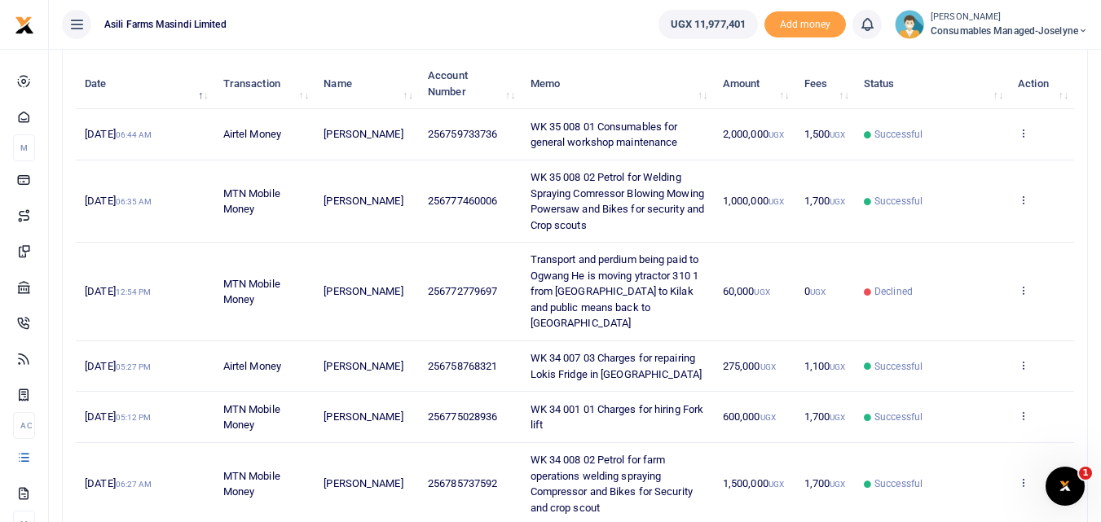
scroll to position [197, 0]
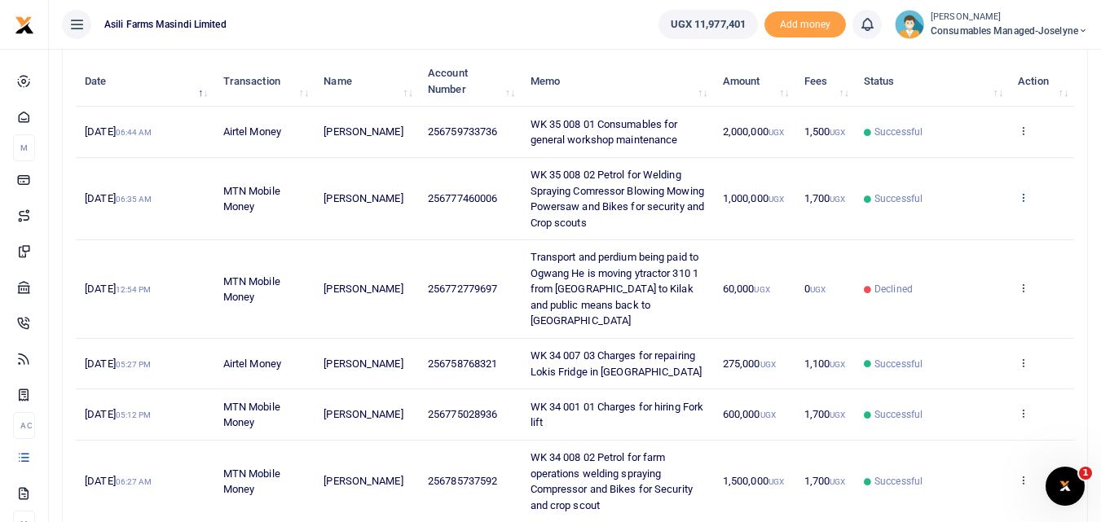
click at [1022, 200] on icon at bounding box center [1023, 196] width 11 height 11
click at [961, 232] on link "View details" at bounding box center [963, 224] width 129 height 23
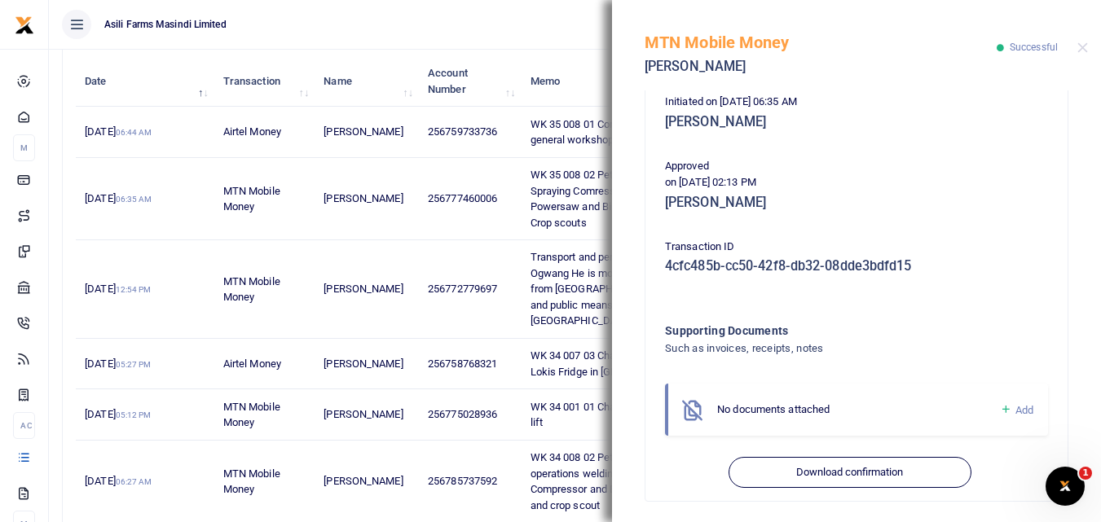
scroll to position [376, 0]
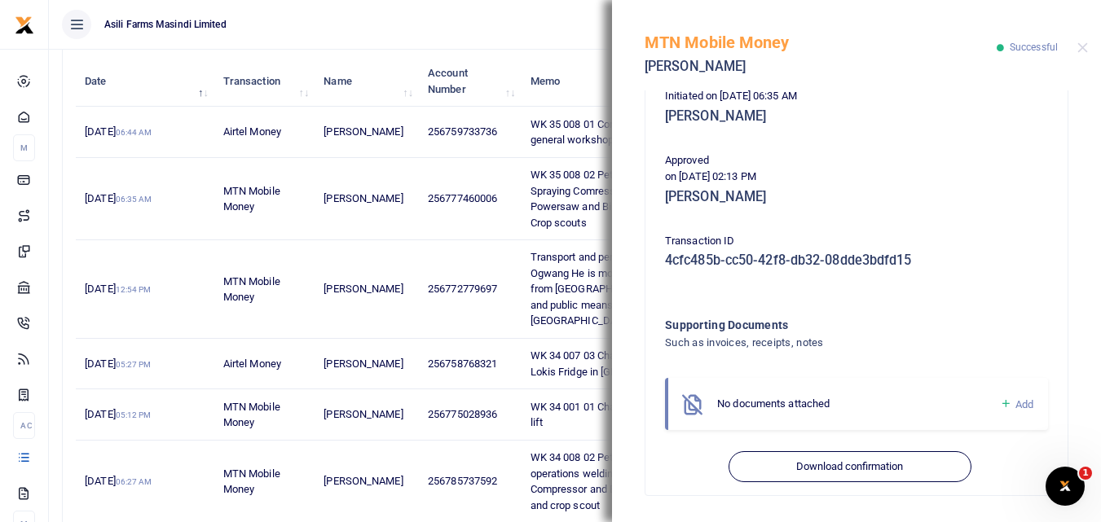
click at [1000, 400] on icon at bounding box center [1006, 404] width 12 height 15
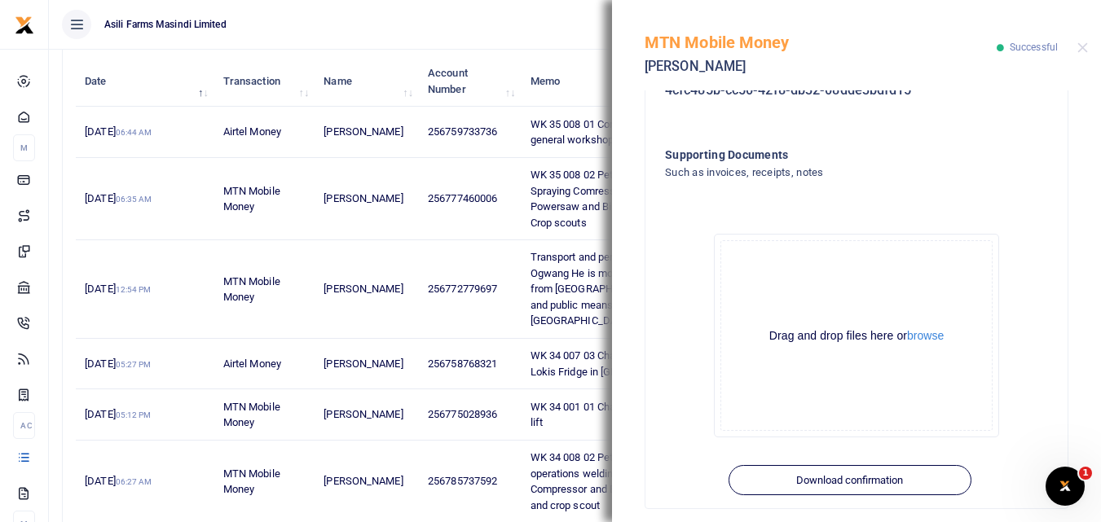
scroll to position [560, 0]
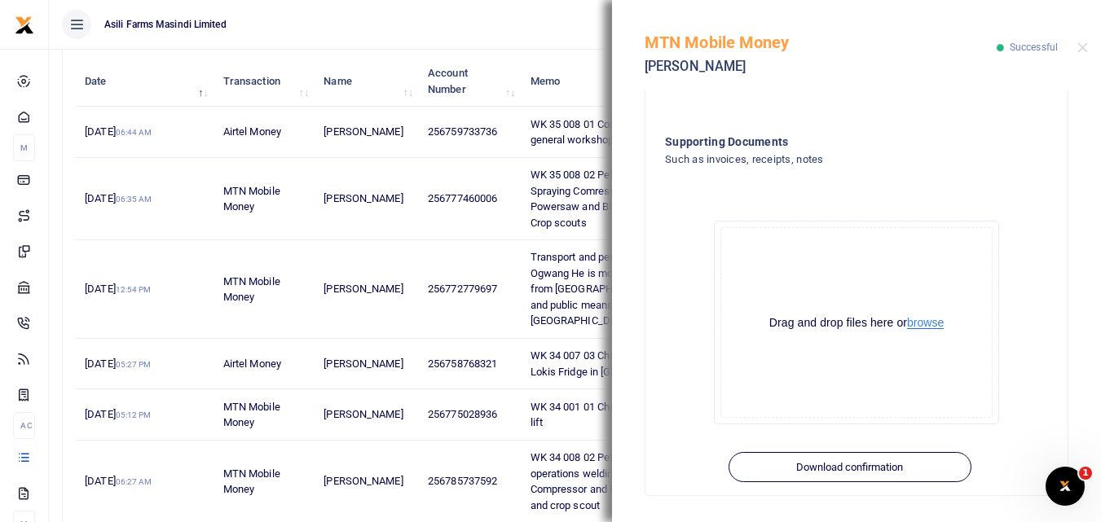
click at [918, 317] on button "browse" at bounding box center [925, 323] width 37 height 12
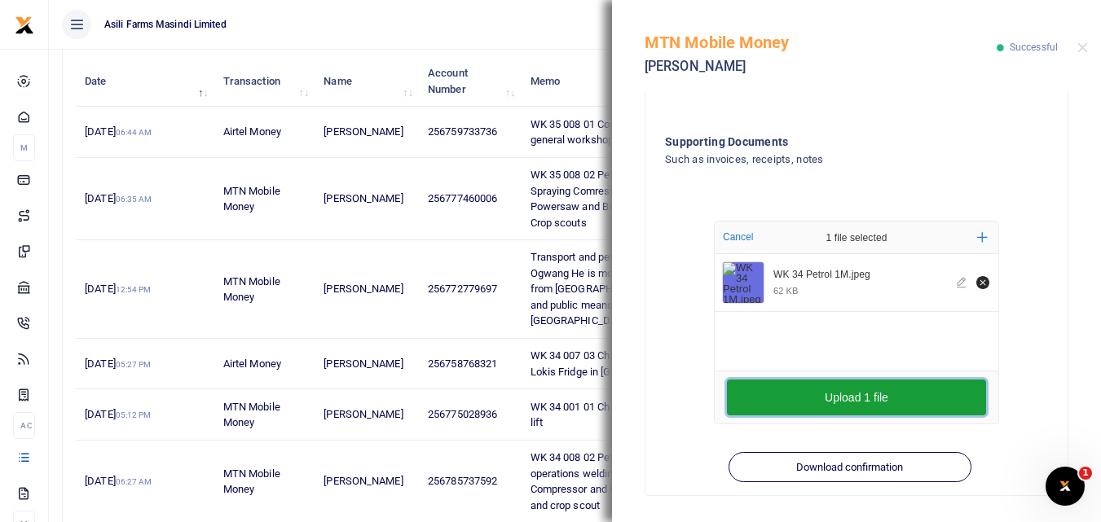
click at [820, 407] on button "Upload 1 file" at bounding box center [856, 398] width 259 height 36
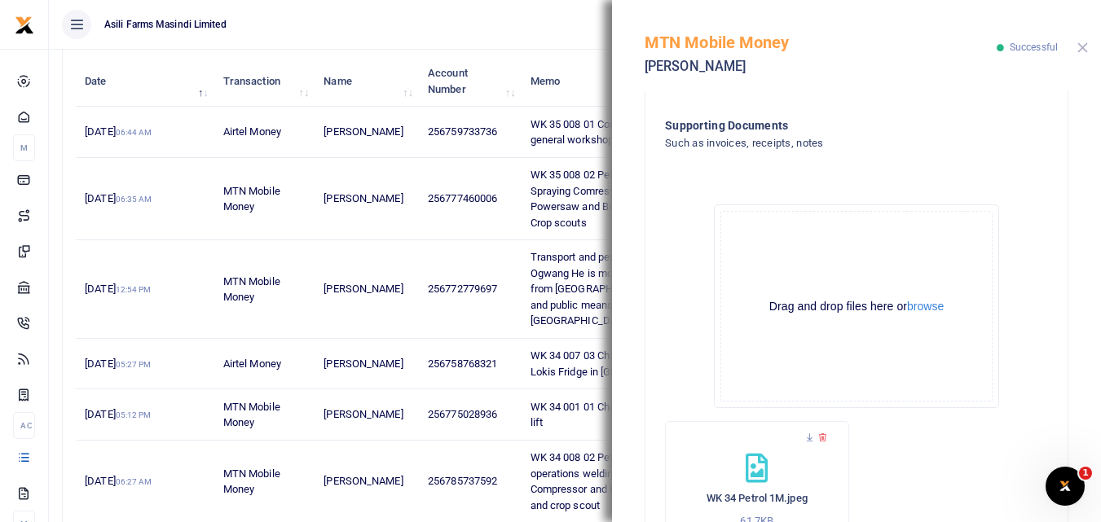
click at [1082, 46] on button "Close" at bounding box center [1082, 47] width 11 height 11
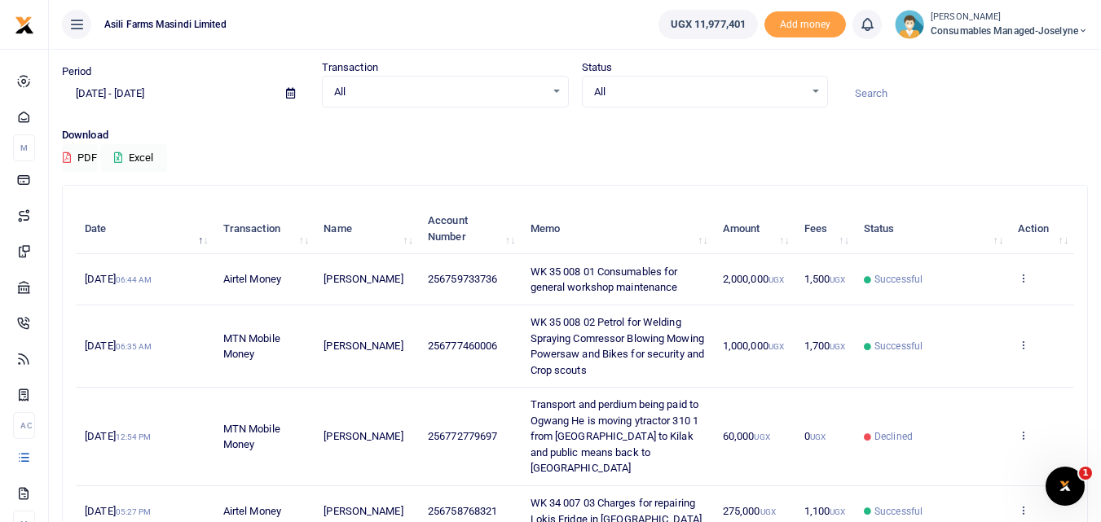
scroll to position [51, 0]
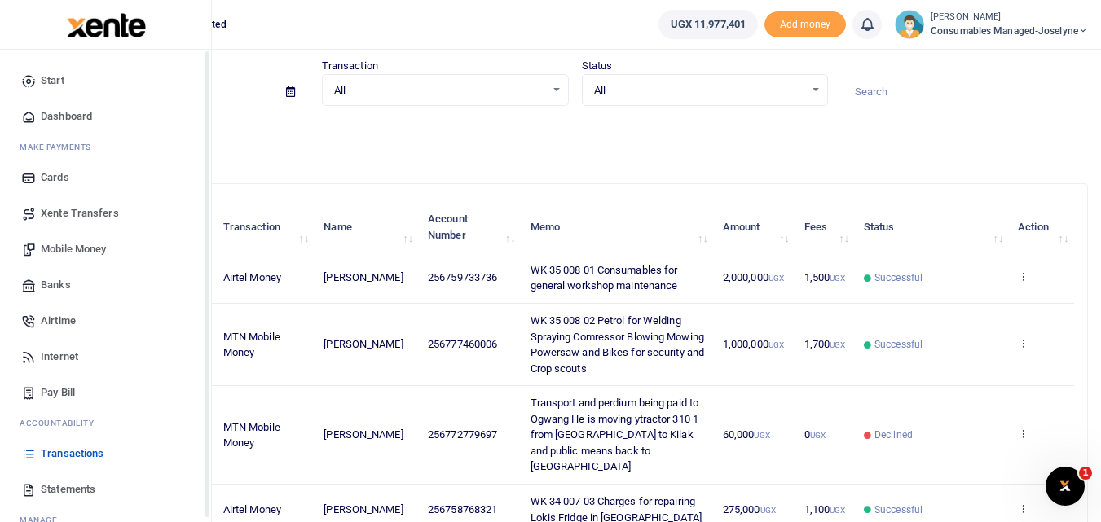
click at [25, 457] on icon at bounding box center [28, 454] width 15 height 15
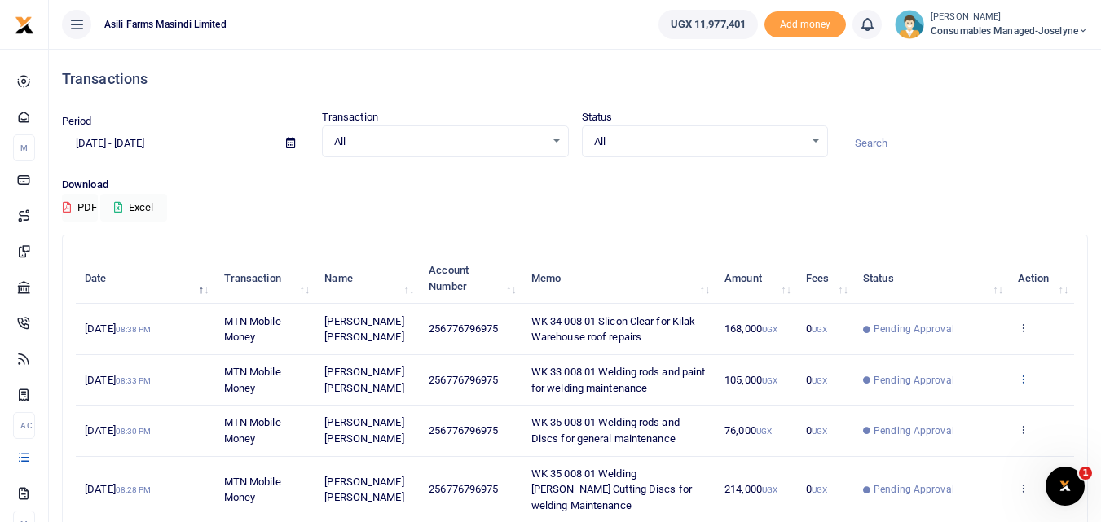
click at [1022, 379] on icon at bounding box center [1023, 378] width 11 height 11
click at [971, 403] on link "View details" at bounding box center [963, 406] width 129 height 23
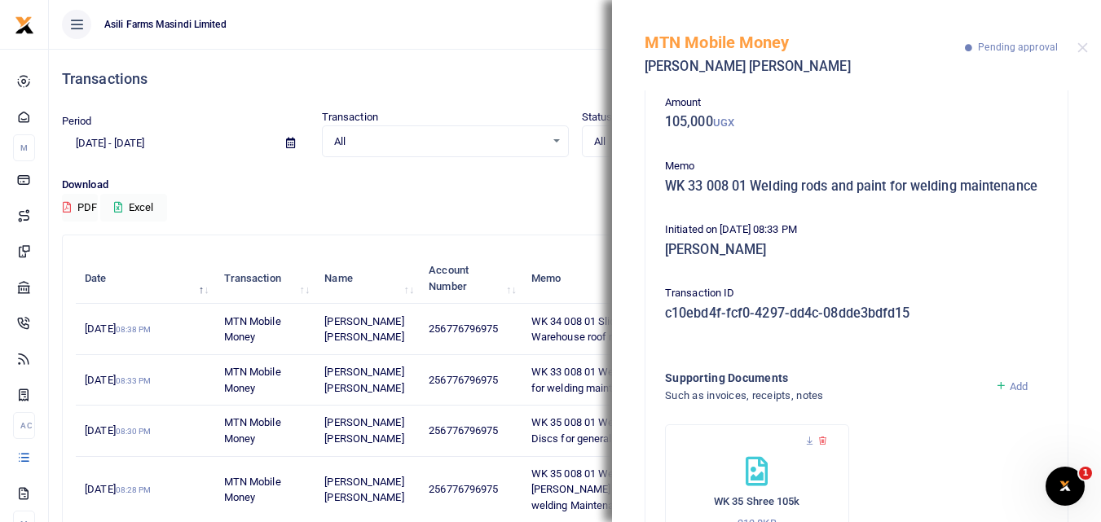
scroll to position [98, 0]
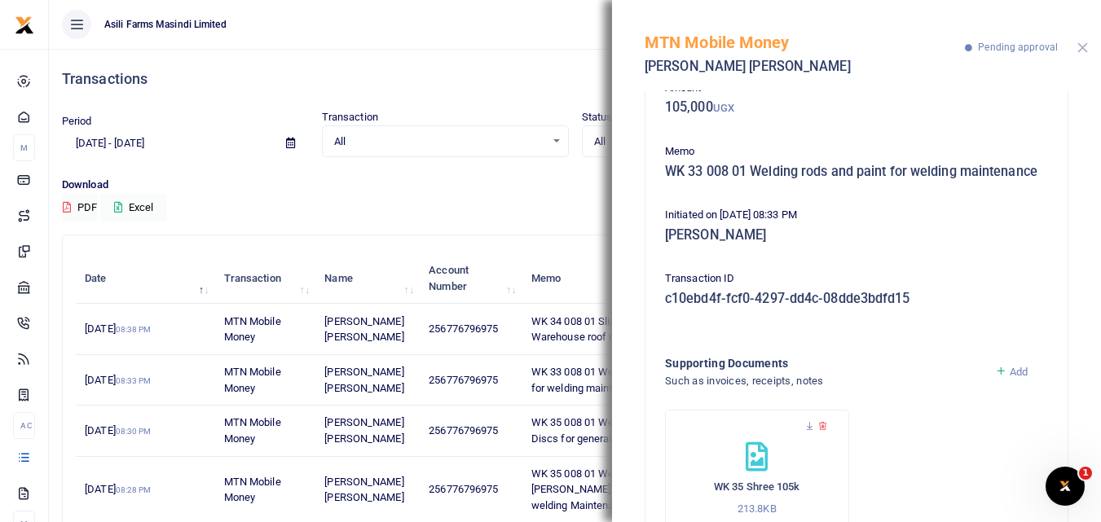
click at [1084, 47] on button "Close" at bounding box center [1082, 47] width 11 height 11
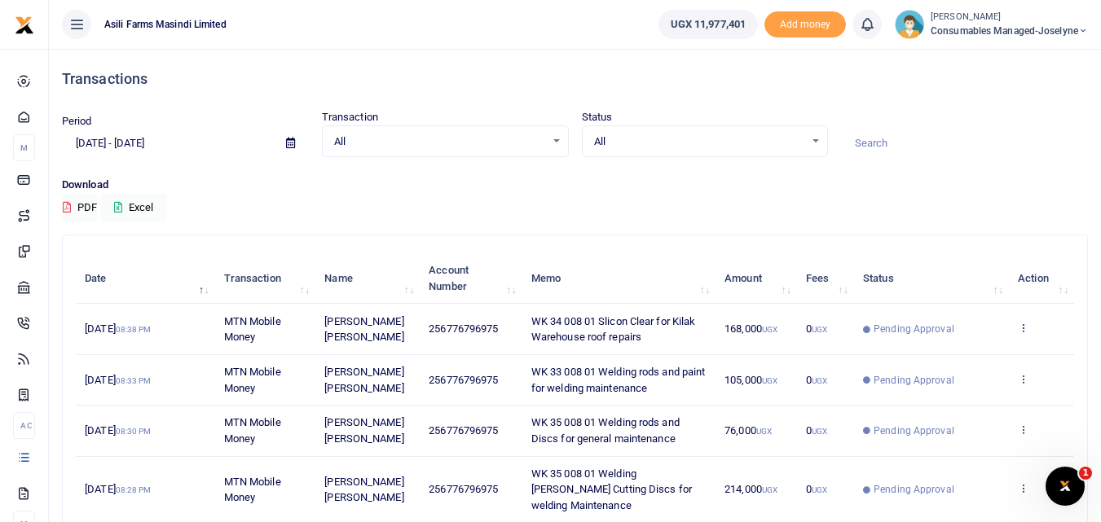
click at [1026, 328] on icon at bounding box center [1023, 327] width 11 height 11
click at [766, 169] on div "Period 07/29/2025 - 08/27/2025 Transaction All Select an option... All Airtime …" at bounding box center [574, 143] width 1039 height 68
click at [1024, 331] on icon at bounding box center [1023, 327] width 11 height 11
click at [985, 351] on link "View details" at bounding box center [963, 355] width 129 height 23
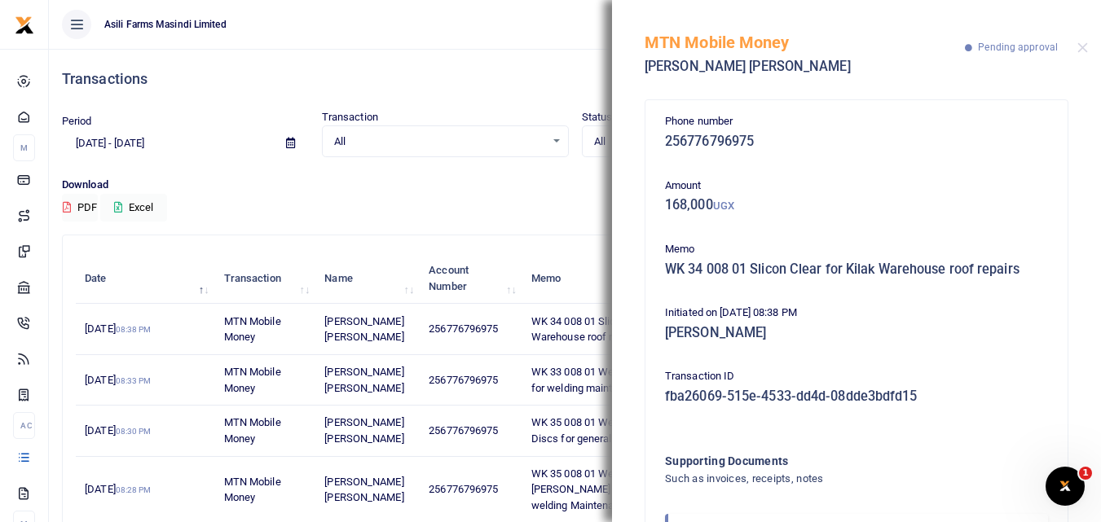
scroll to position [97, 0]
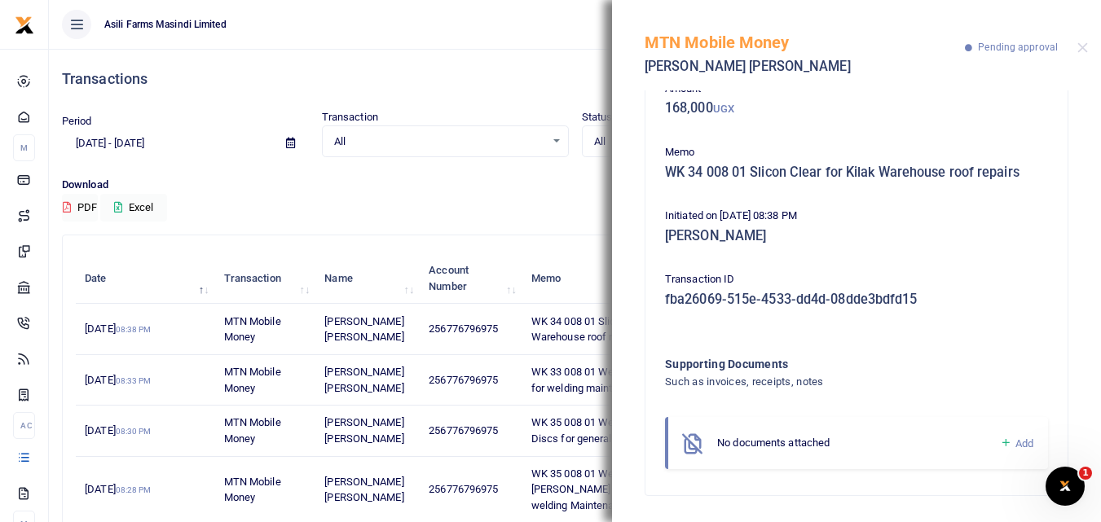
click at [1000, 442] on icon at bounding box center [1006, 443] width 12 height 15
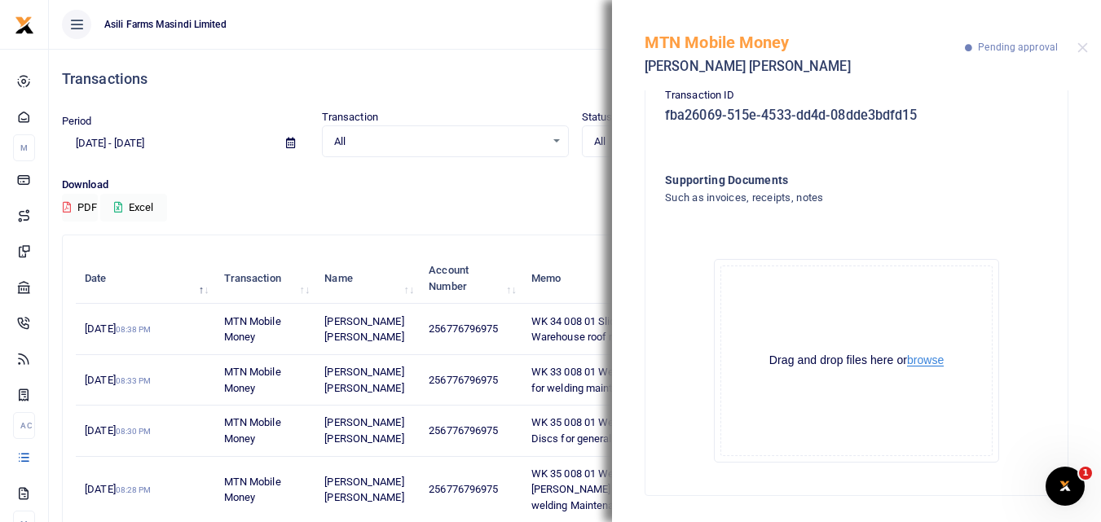
click at [925, 361] on button "browse" at bounding box center [925, 360] width 37 height 12
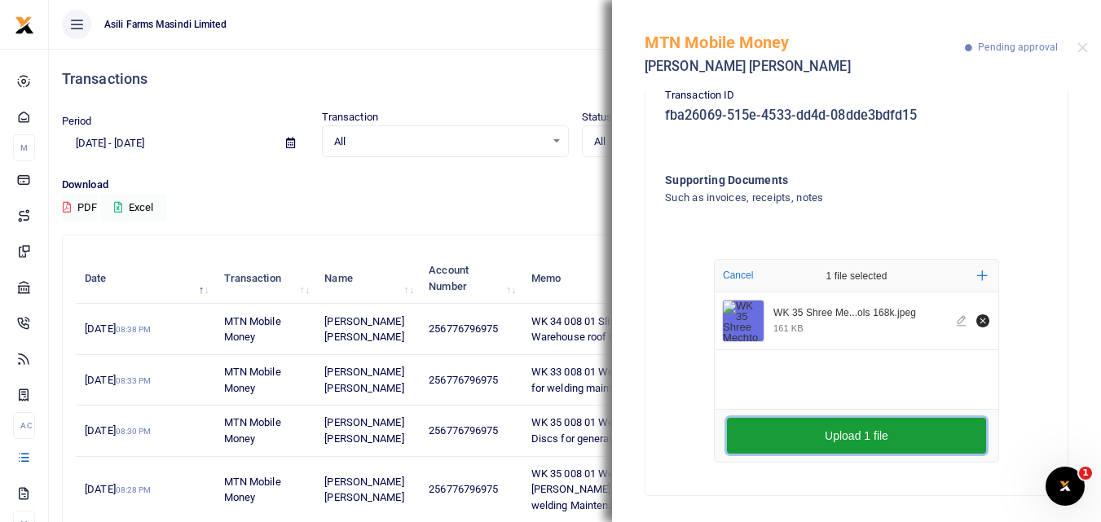
click at [778, 424] on button "Upload 1 file" at bounding box center [856, 436] width 259 height 36
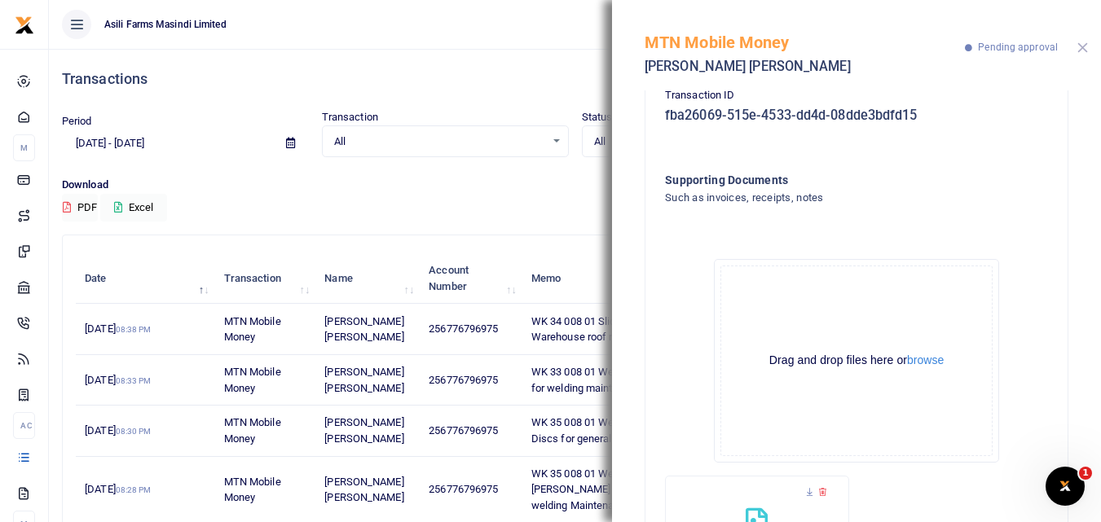
click at [1085, 43] on button "Close" at bounding box center [1082, 47] width 11 height 11
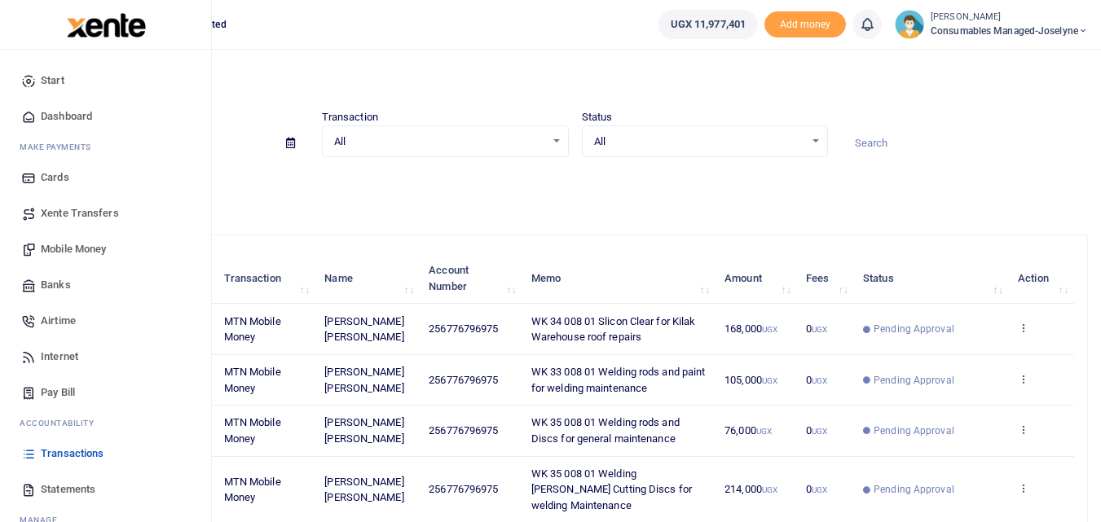
click at [75, 254] on span "Mobile Money" at bounding box center [73, 249] width 65 height 16
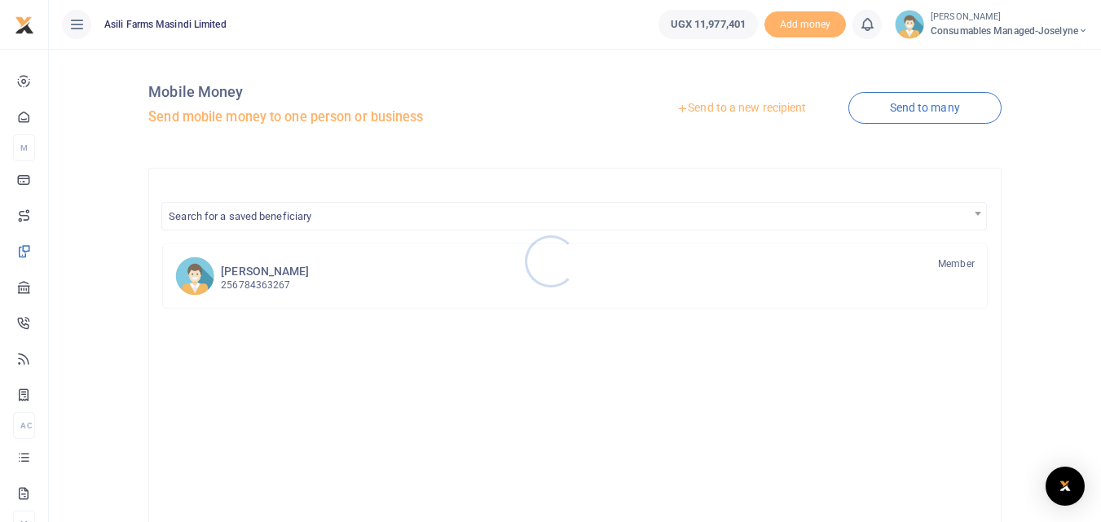
click at [747, 100] on div at bounding box center [550, 261] width 1101 height 522
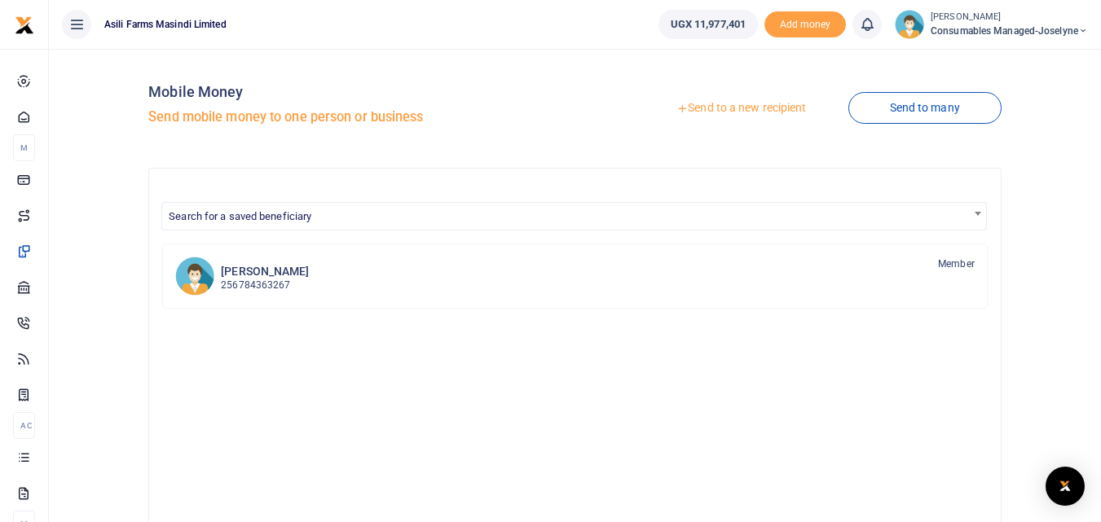
click at [733, 113] on link "Send to a new recipient" at bounding box center [741, 108] width 213 height 29
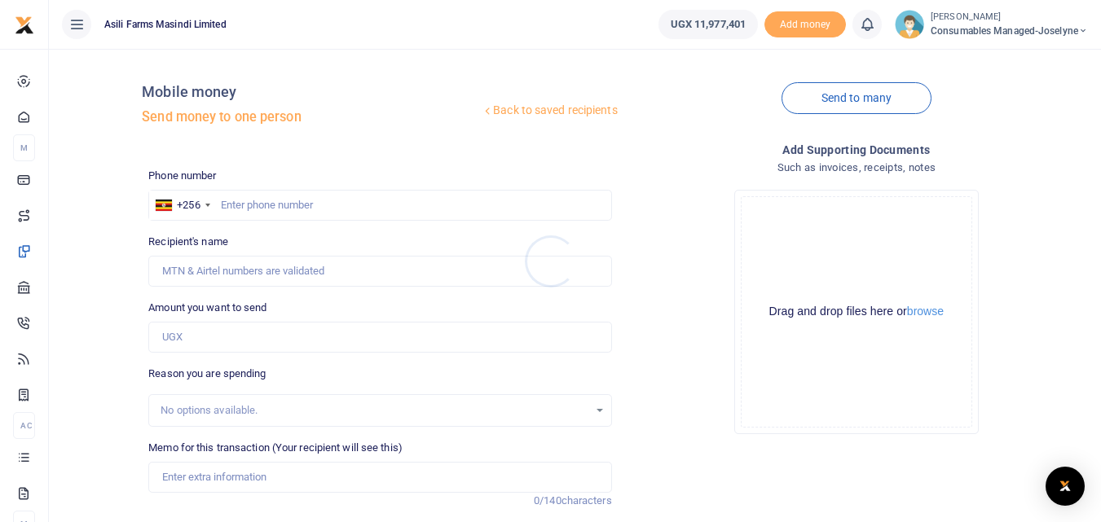
click at [286, 198] on div at bounding box center [550, 261] width 1101 height 522
click at [267, 209] on input "text" at bounding box center [379, 205] width 463 height 31
type input "759733736"
click at [224, 342] on input "Amount you want to send" at bounding box center [379, 337] width 463 height 31
type input "Stephen Mutibwa"
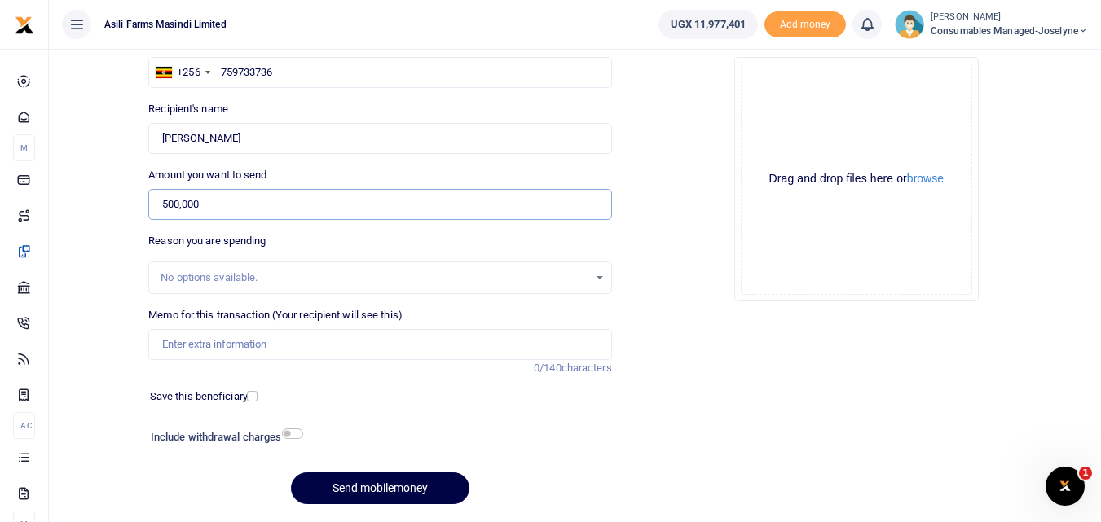
scroll to position [134, 0]
type input "500,000"
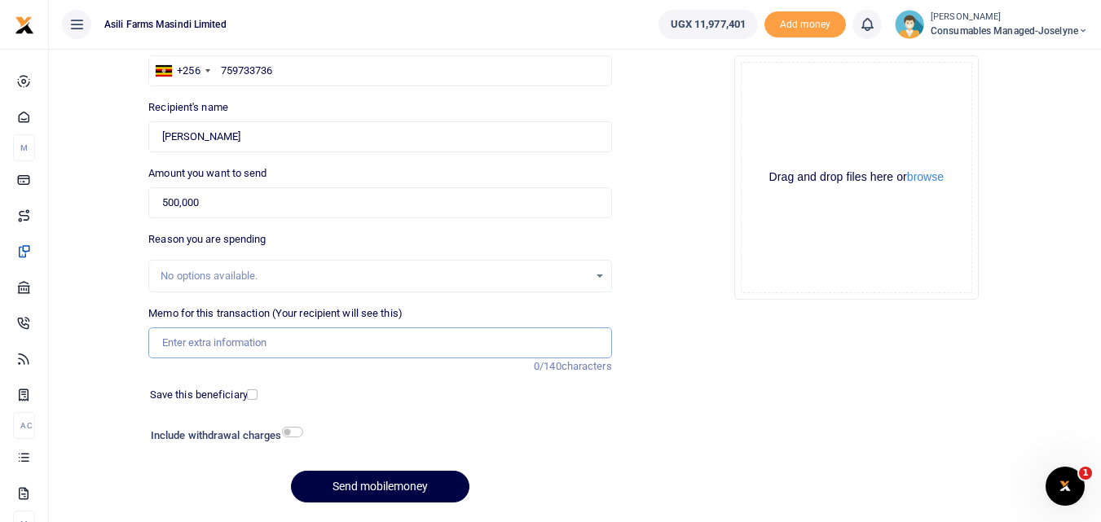
click at [227, 351] on input "Memo for this transaction (Your recipient will see this)" at bounding box center [379, 343] width 463 height 31
click at [171, 338] on input "Memo for this transaction (Your recipient will see this)" at bounding box center [379, 343] width 463 height 31
paste input "WK 35 /001 / 09"
click at [264, 342] on input "WK 35 /001 / 09" at bounding box center [379, 343] width 463 height 31
click at [222, 351] on input "WK 35 /001 / 09 Fuses for Wiring team" at bounding box center [379, 343] width 463 height 31
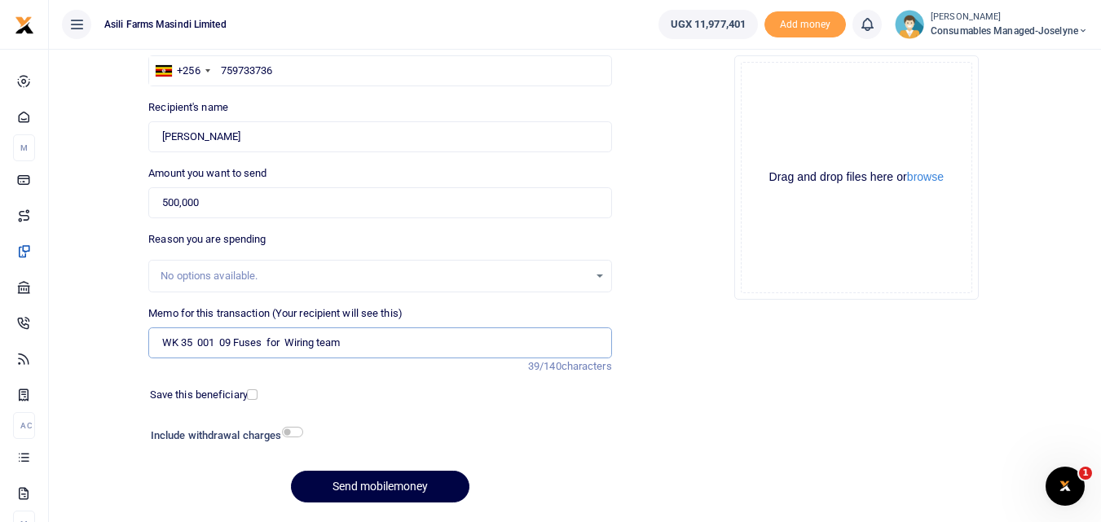
type input "WK 35 001 09 Fuses for Wiring team"
click at [372, 487] on button "Send mobilemoney" at bounding box center [380, 487] width 178 height 32
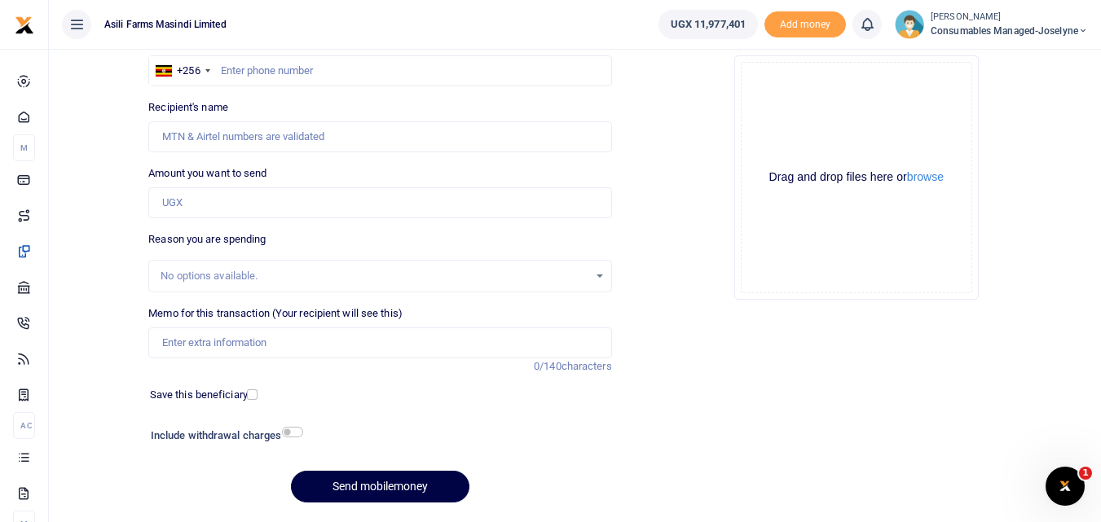
scroll to position [134, 0]
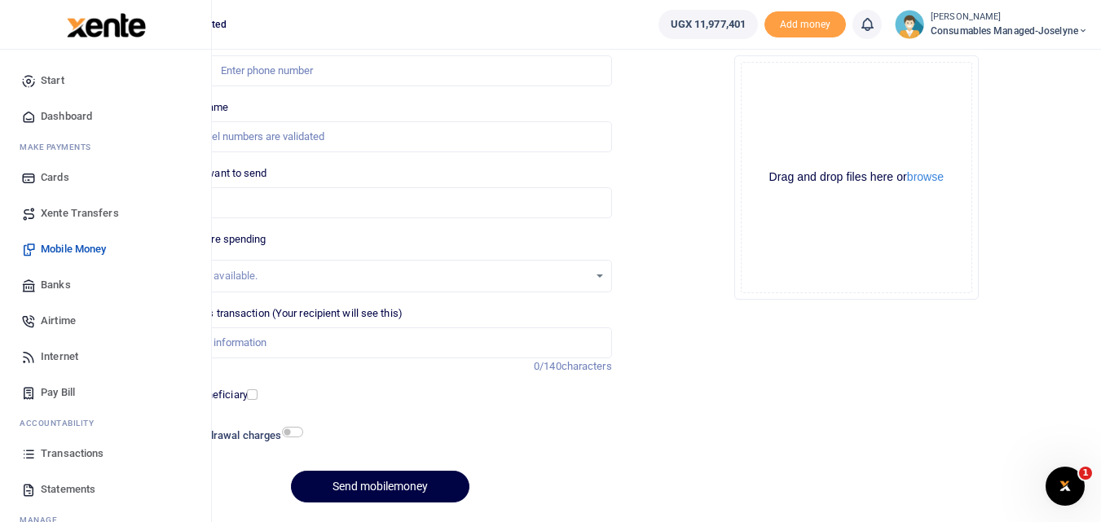
click at [33, 457] on icon at bounding box center [28, 454] width 15 height 15
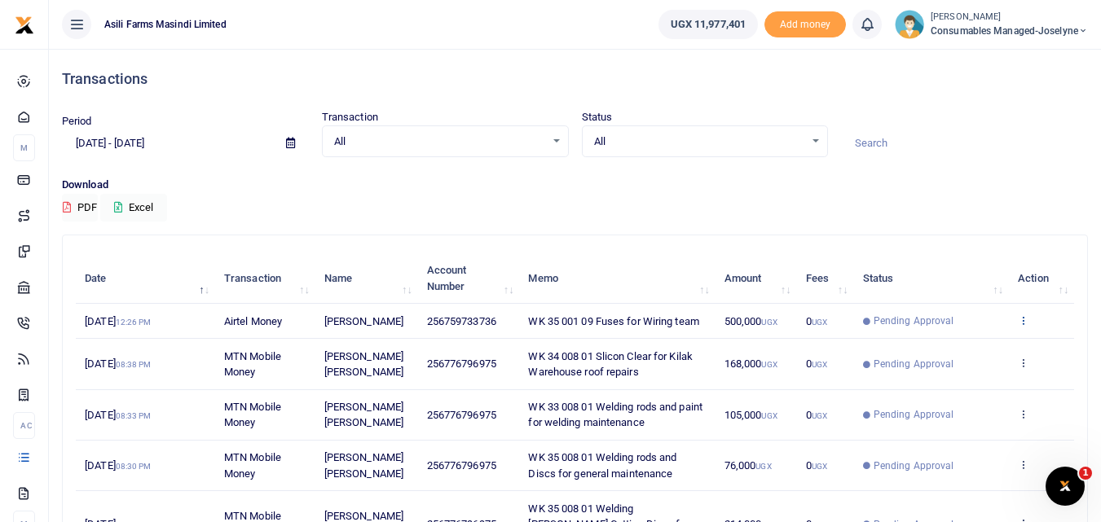
click at [1027, 320] on icon at bounding box center [1023, 320] width 11 height 11
click at [1024, 323] on icon at bounding box center [1023, 320] width 11 height 11
click at [1028, 323] on icon at bounding box center [1023, 320] width 11 height 11
click at [969, 352] on link "View details" at bounding box center [963, 348] width 129 height 23
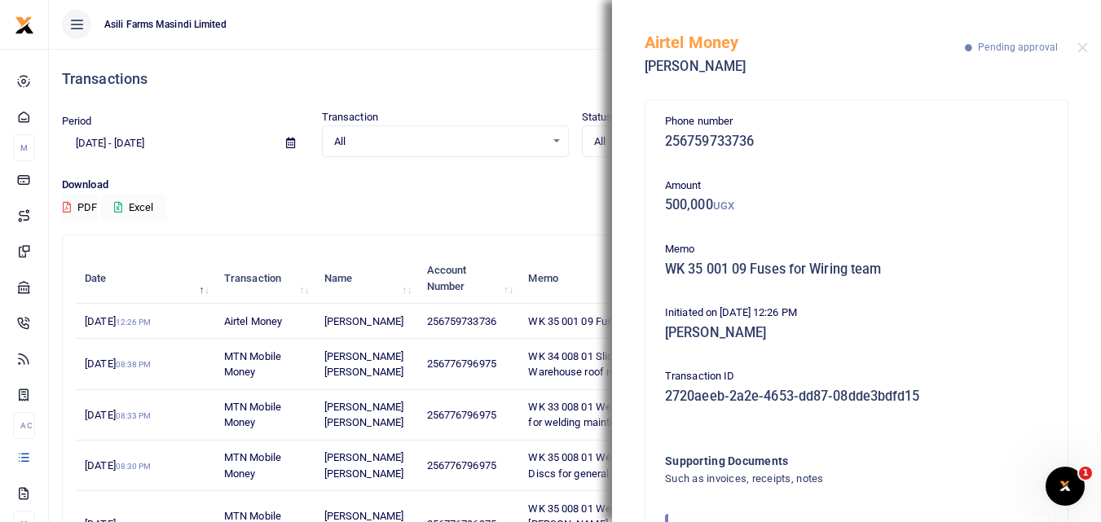
scroll to position [97, 0]
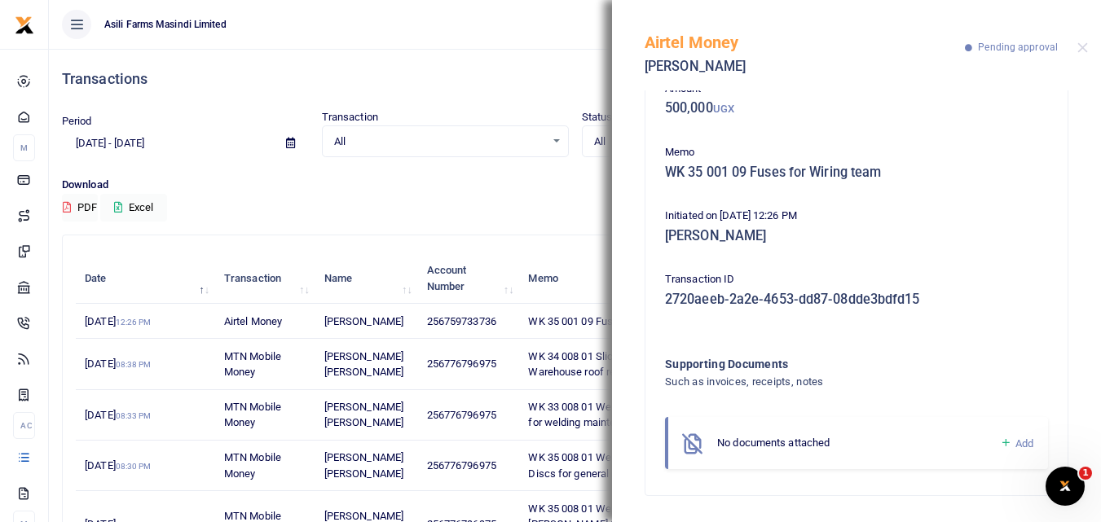
click at [1000, 445] on icon at bounding box center [1006, 443] width 12 height 15
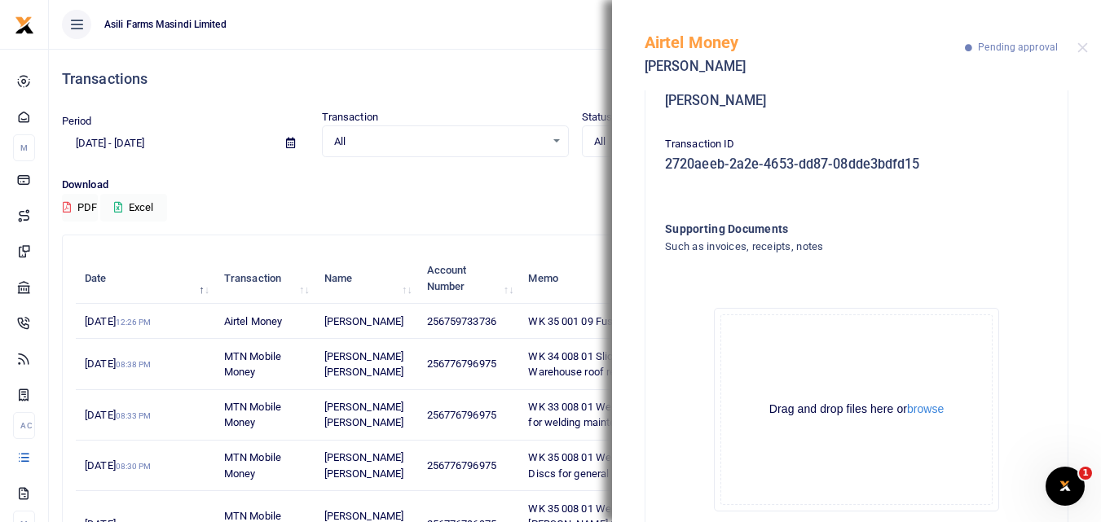
scroll to position [281, 0]
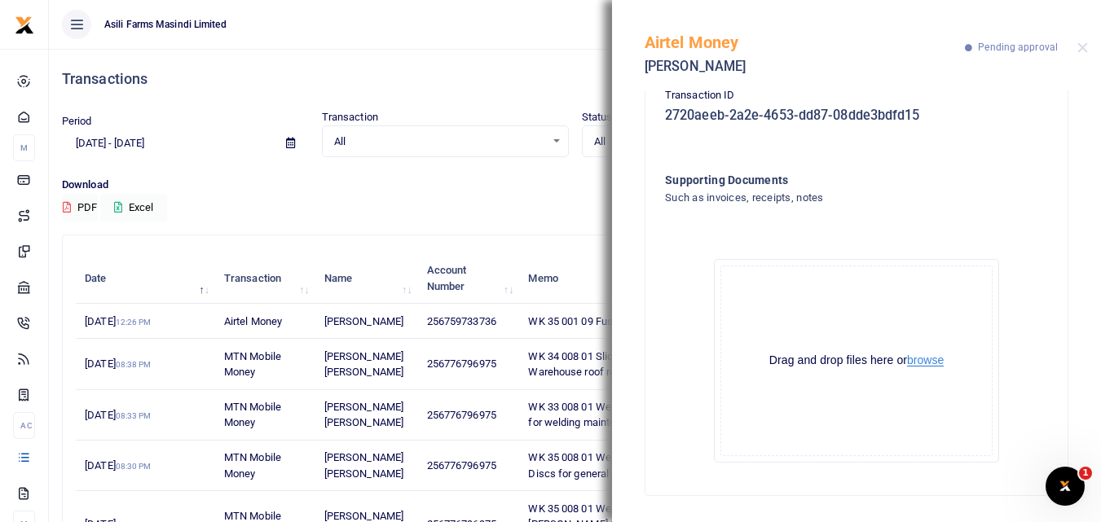
click at [938, 363] on button "browse" at bounding box center [925, 360] width 37 height 12
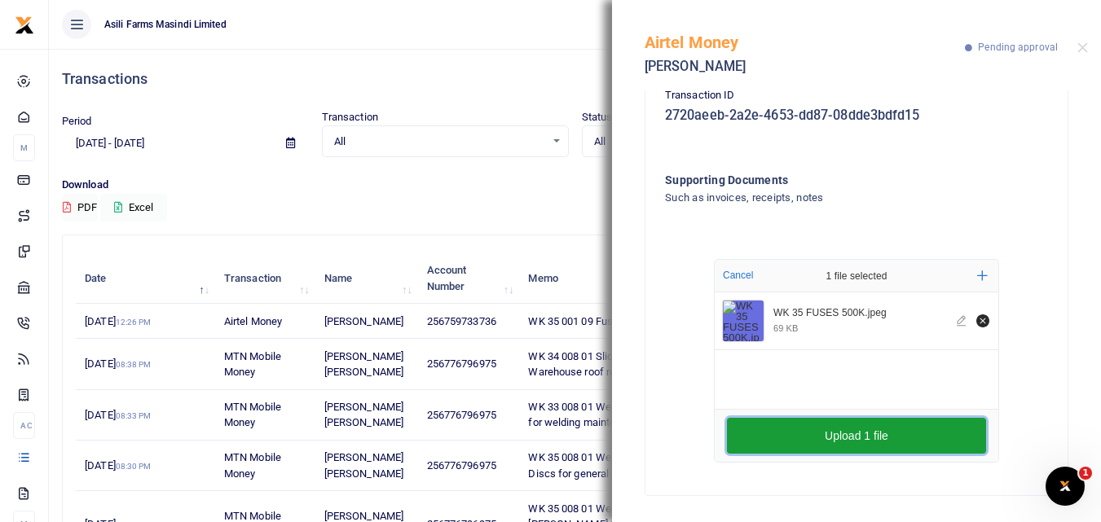
click at [813, 438] on button "Upload 1 file" at bounding box center [856, 436] width 259 height 36
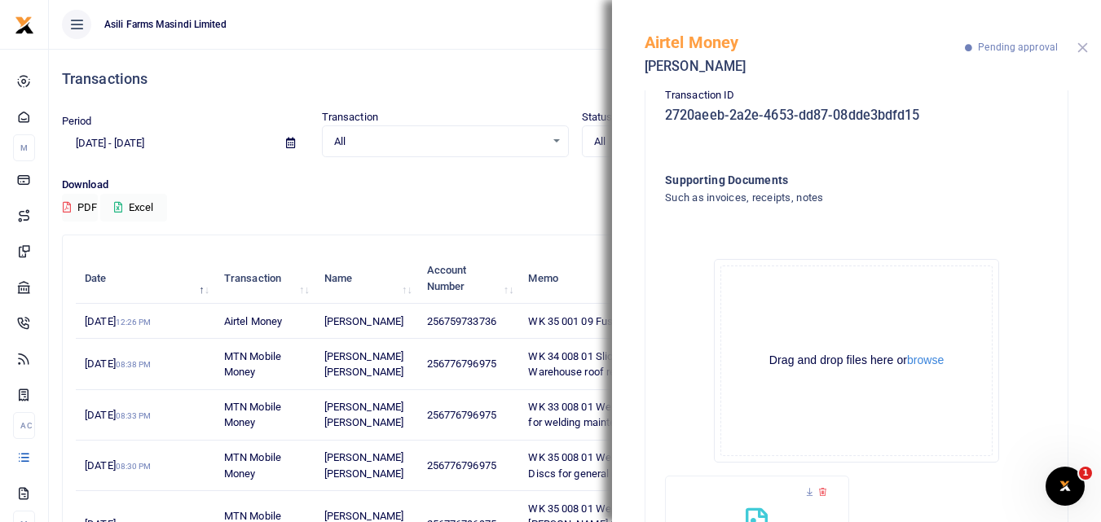
click at [1082, 49] on button "Close" at bounding box center [1082, 47] width 11 height 11
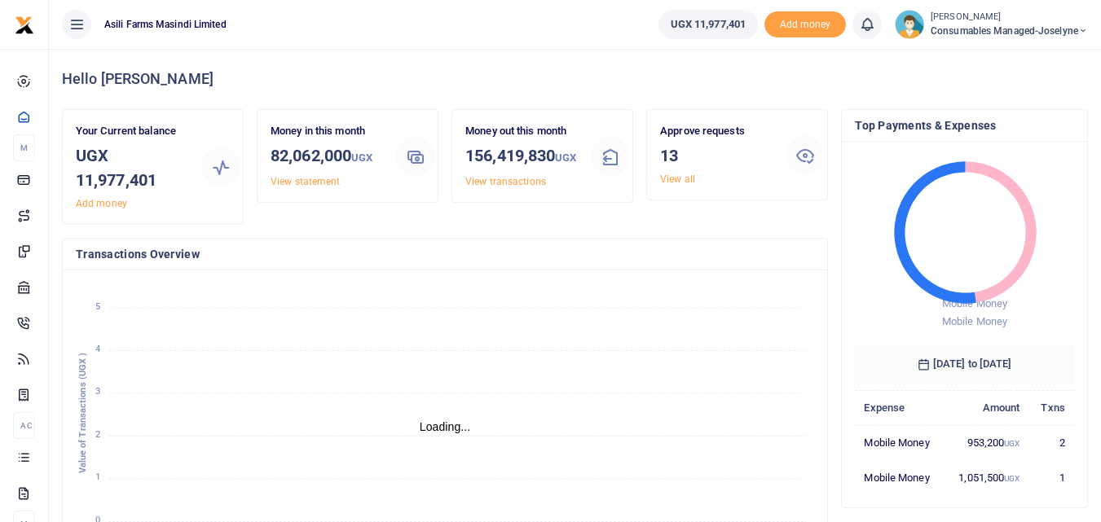
scroll to position [13, 13]
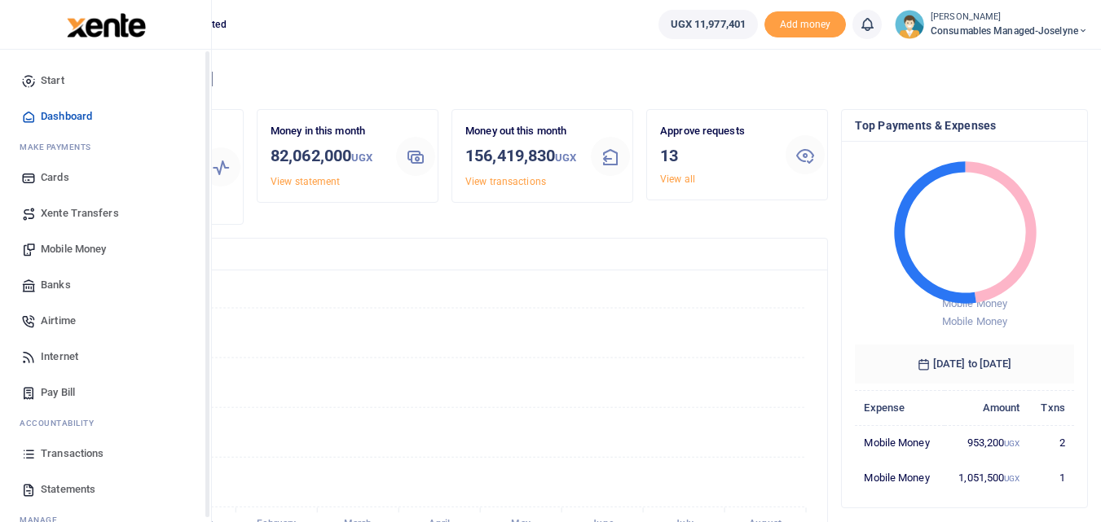
click at [33, 460] on icon at bounding box center [28, 454] width 15 height 15
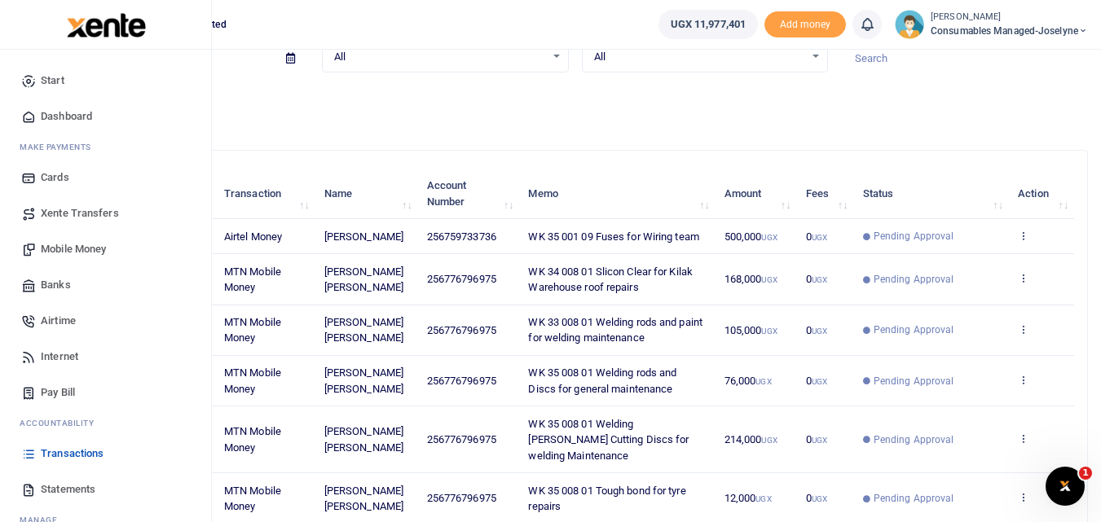
click at [68, 248] on span "Mobile Money" at bounding box center [73, 249] width 65 height 16
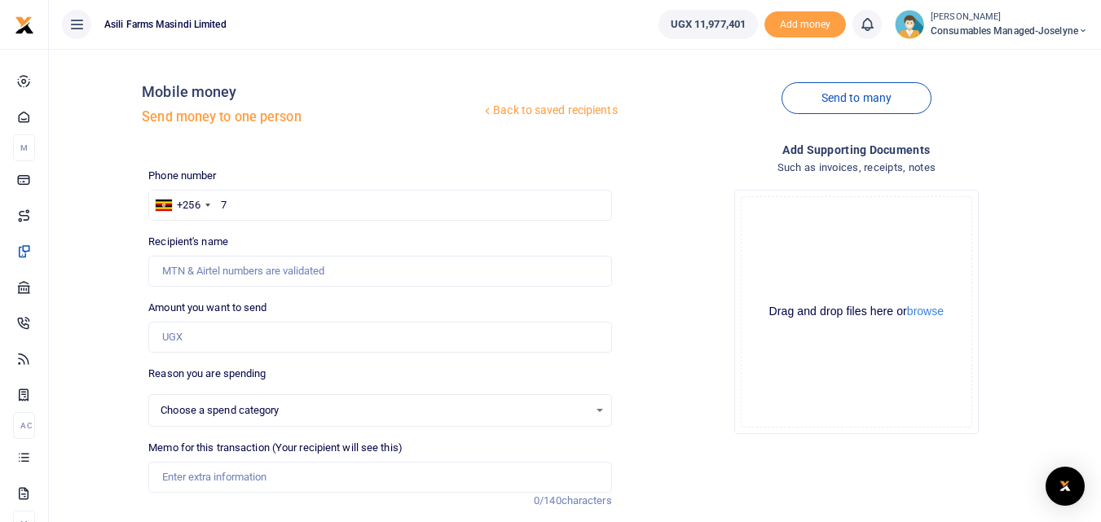
type input "75"
select select
click at [239, 337] on input "Amount you want to send" at bounding box center [379, 337] width 463 height 31
click at [371, 338] on input "Amount you want to send" at bounding box center [379, 337] width 463 height 31
click at [413, 192] on input "753264942" at bounding box center [379, 205] width 463 height 31
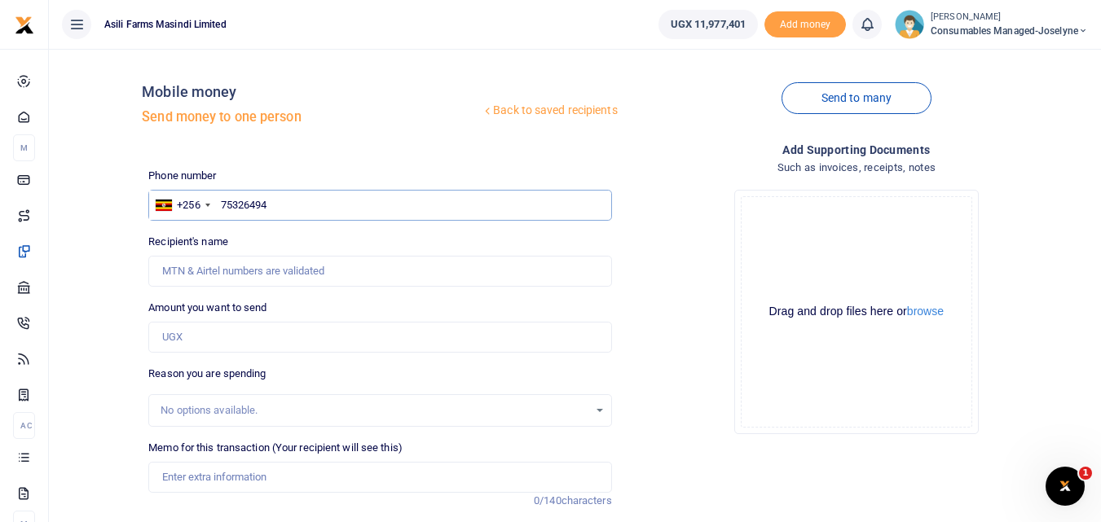
type input "753264942"
click at [256, 326] on input "Amount you want to send" at bounding box center [379, 337] width 463 height 31
type input "John Mutebi"
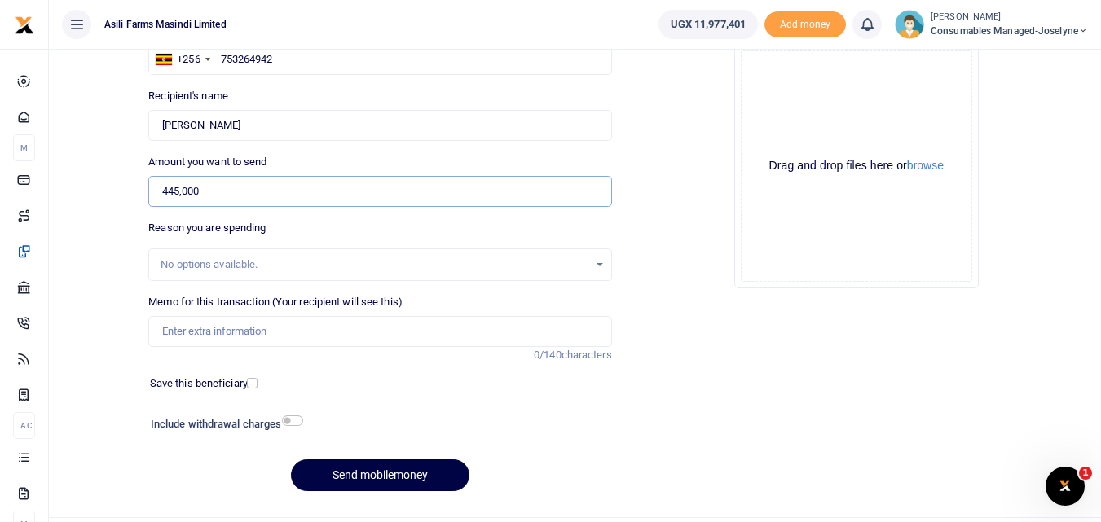
scroll to position [147, 0]
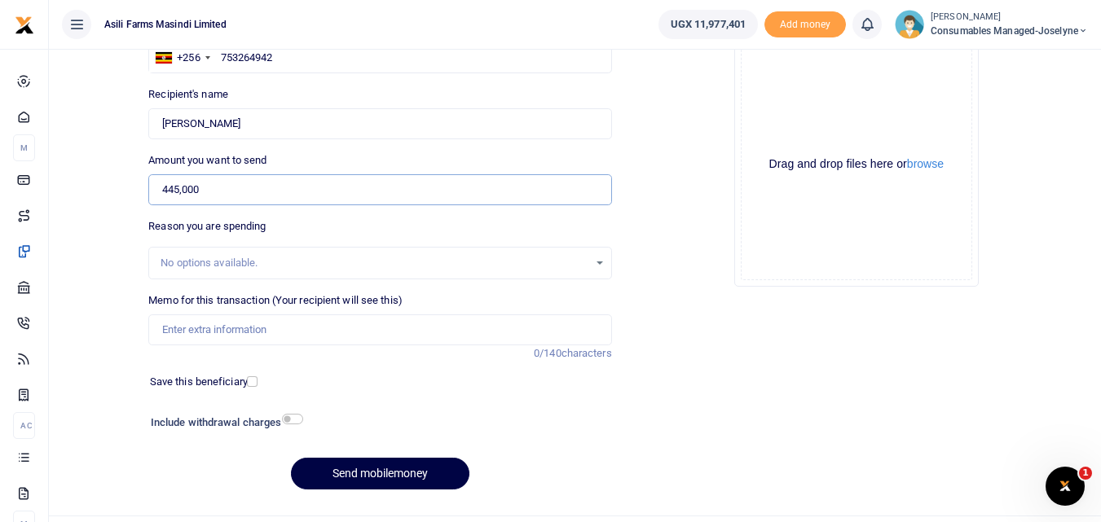
type input "445,000"
click at [181, 326] on input "Memo for this transaction (Your recipient will see this)" at bounding box center [379, 330] width 463 height 31
paste input "WK 34 /003 / 05"
click at [222, 329] on input "WK 34 /003 / 05 Safty shoes for new recruits" at bounding box center [379, 330] width 463 height 31
type input "WK 34 003 05 Safty shoes for new recruits"
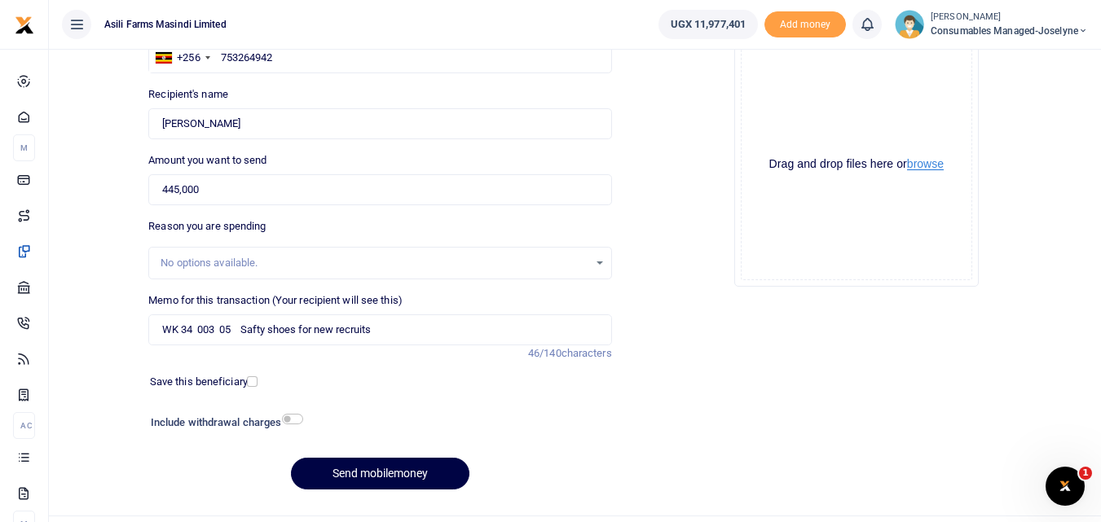
click at [931, 169] on button "browse" at bounding box center [925, 164] width 37 height 12
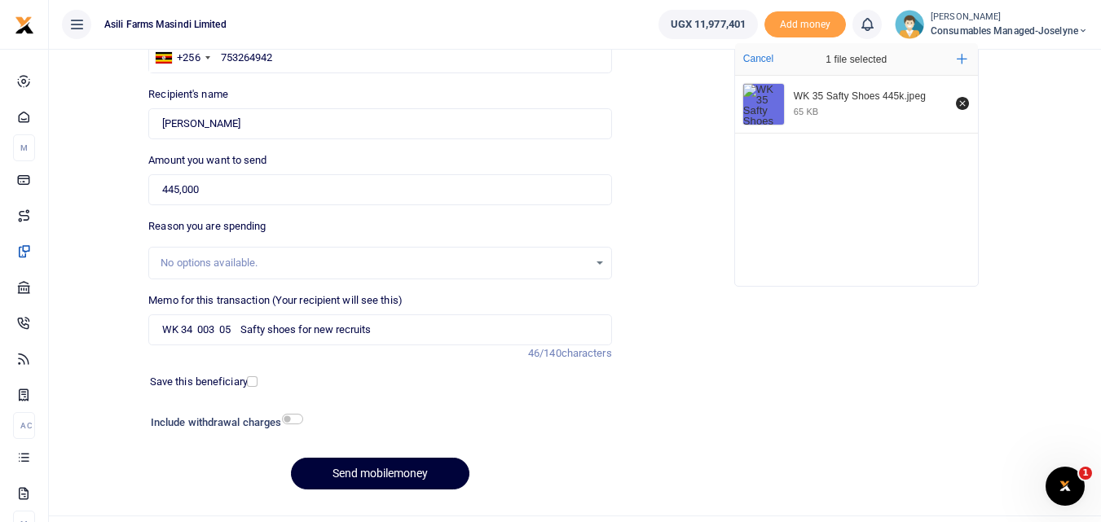
click at [385, 475] on button "Send mobilemoney" at bounding box center [380, 474] width 178 height 32
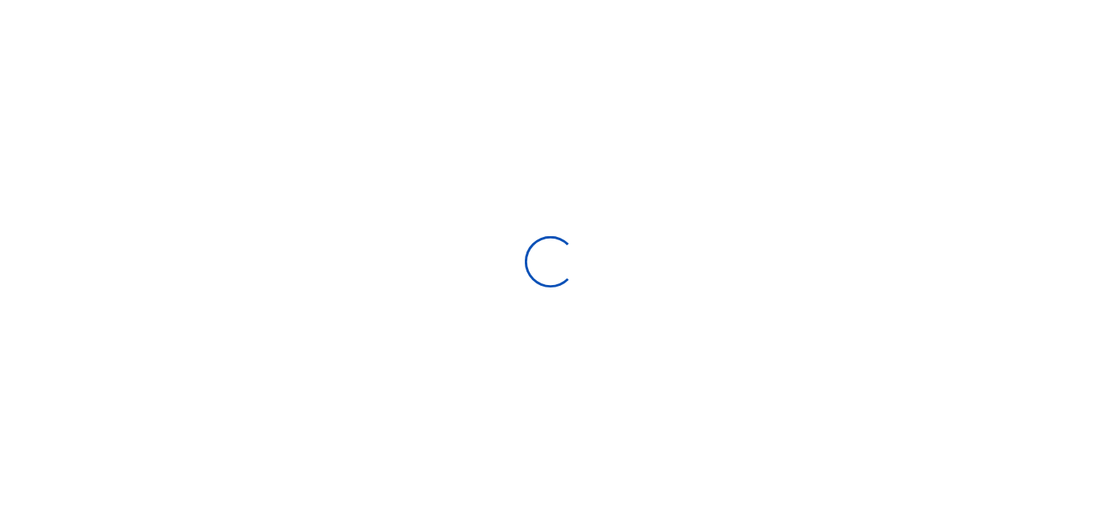
scroll to position [147, 0]
select select
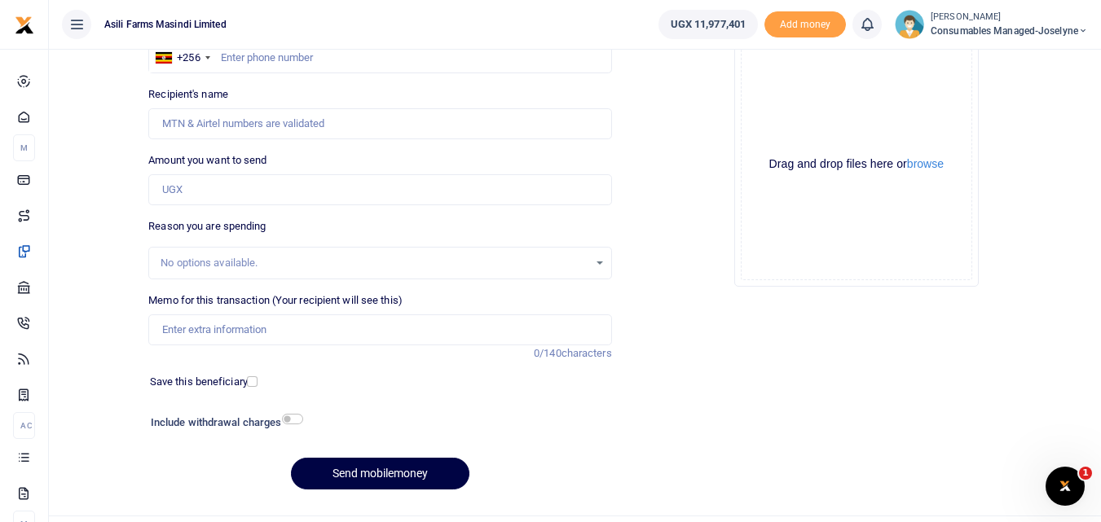
scroll to position [0, 0]
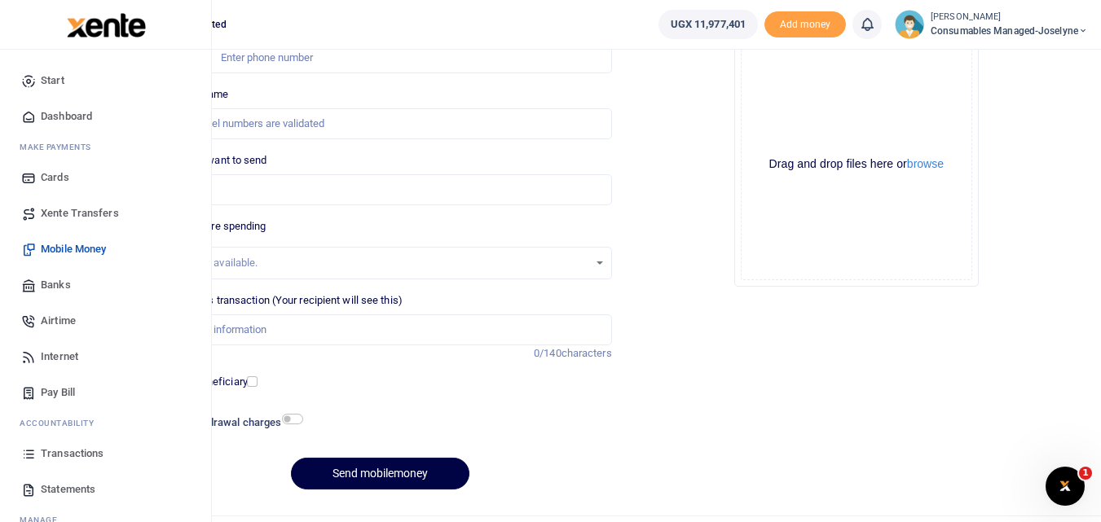
click at [29, 457] on icon at bounding box center [28, 454] width 15 height 15
click at [33, 453] on icon at bounding box center [28, 454] width 15 height 15
click at [32, 456] on icon at bounding box center [28, 454] width 15 height 15
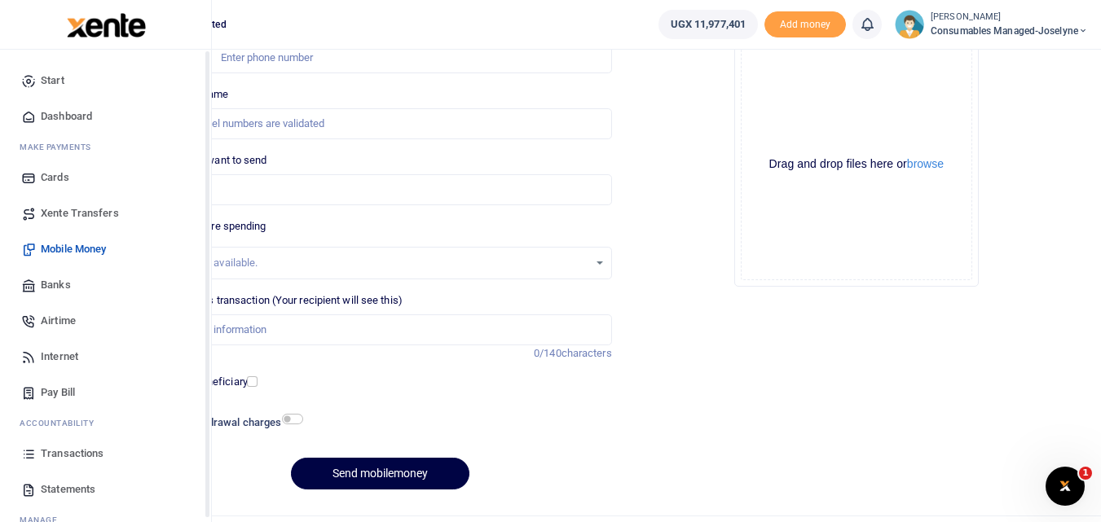
click at [32, 454] on icon at bounding box center [28, 454] width 15 height 15
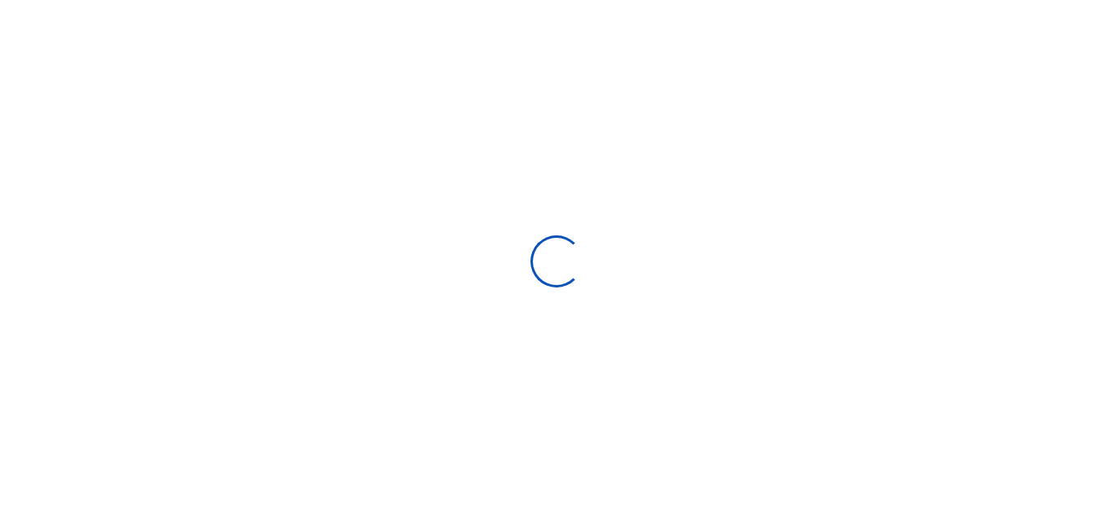
select select
type input "[DATE] - [DATE]"
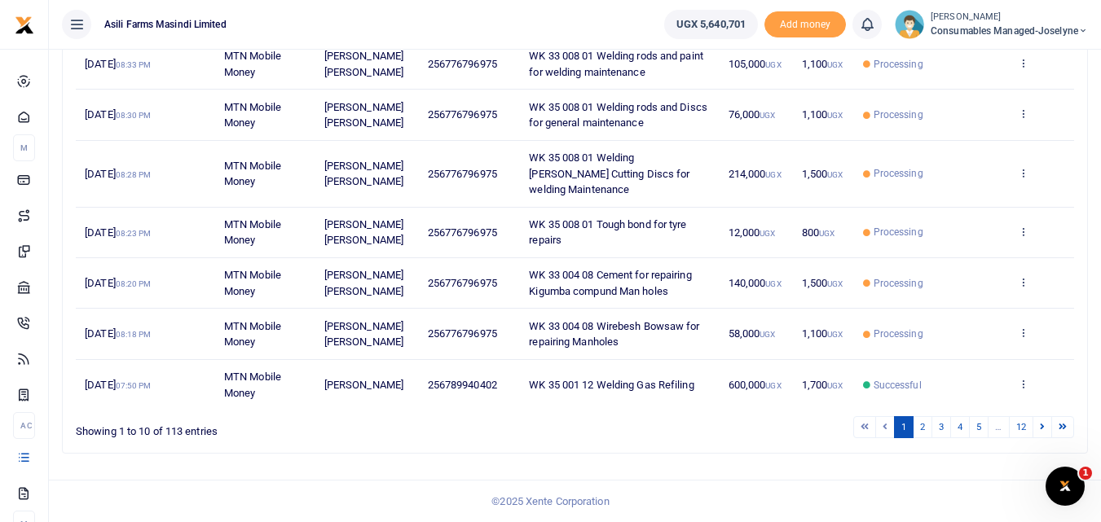
scroll to position [409, 0]
click at [919, 431] on link "2" at bounding box center [923, 427] width 20 height 22
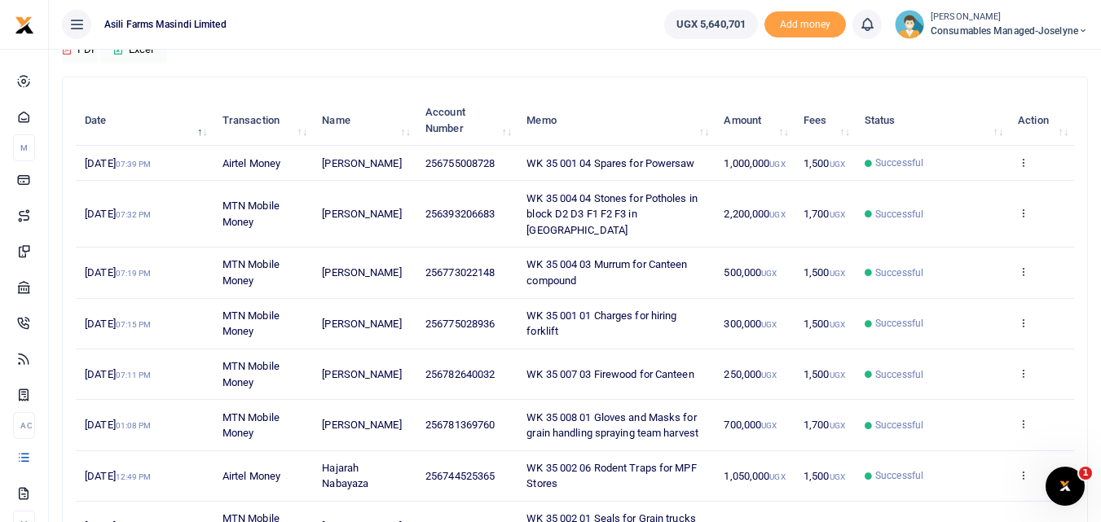
scroll to position [153, 0]
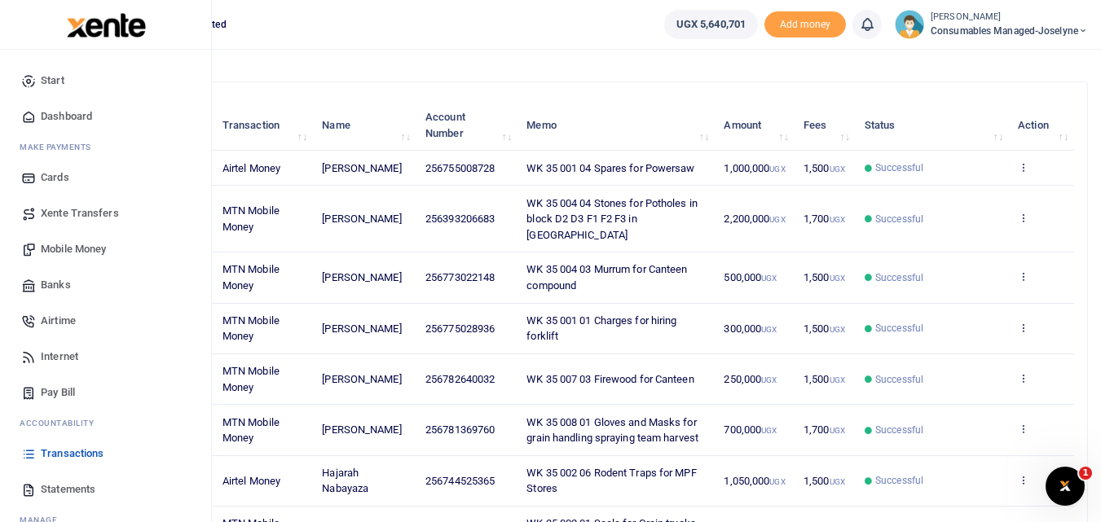
click at [30, 454] on icon at bounding box center [28, 454] width 15 height 15
